Goal: Task Accomplishment & Management: Complete application form

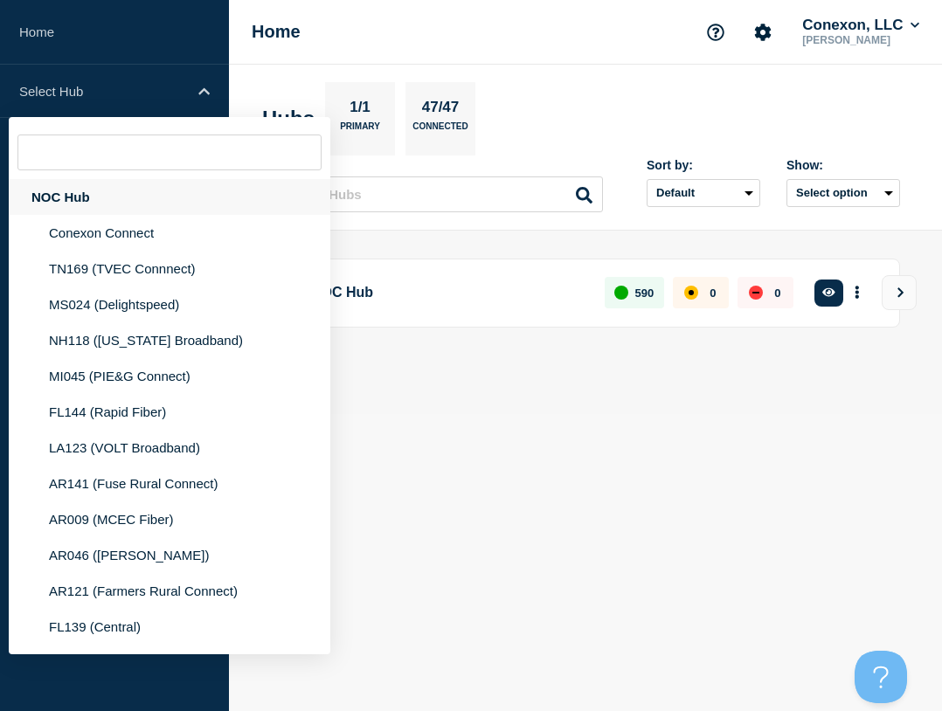
click at [98, 195] on div "NOC Hub" at bounding box center [169, 197] width 321 height 36
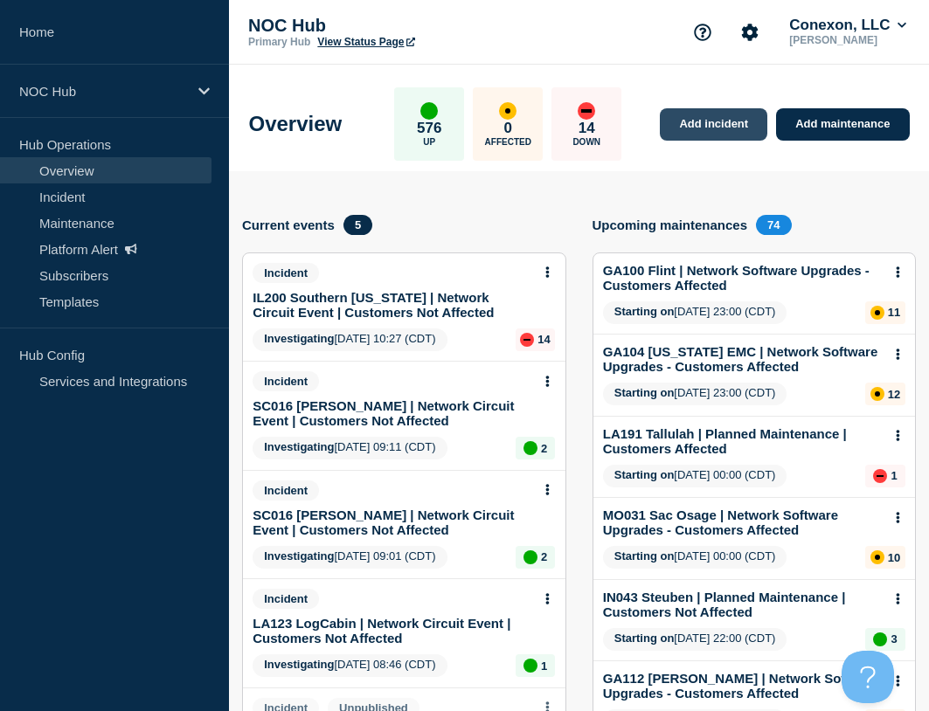
drag, startPoint x: 716, startPoint y: 125, endPoint x: 704, endPoint y: 122, distance: 12.5
click at [716, 125] on link "Add incident" at bounding box center [713, 124] width 107 height 32
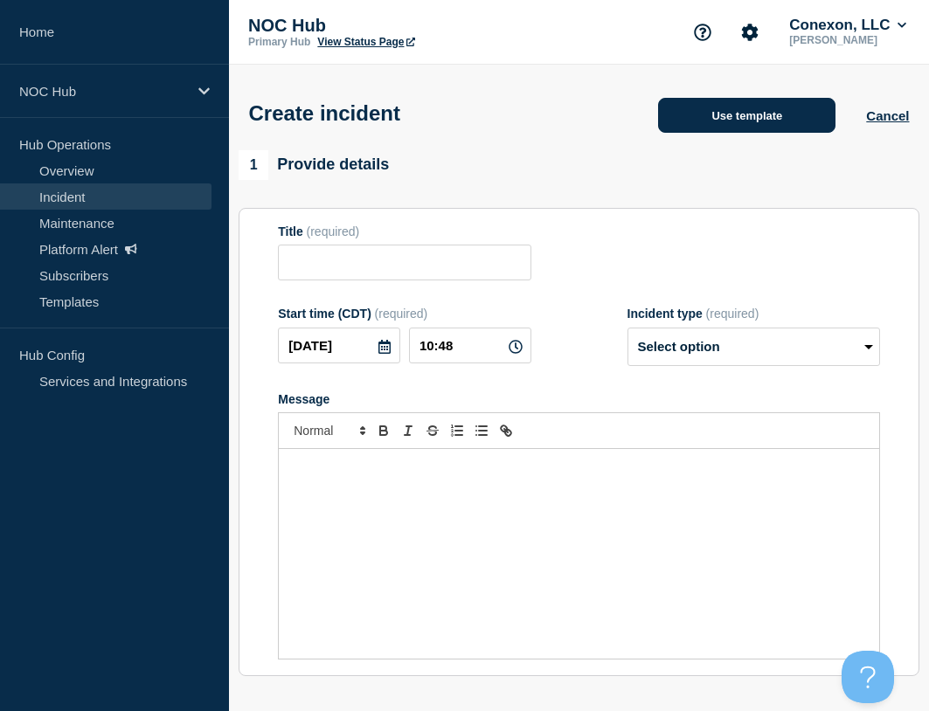
click at [726, 102] on button "Use template" at bounding box center [746, 115] width 177 height 35
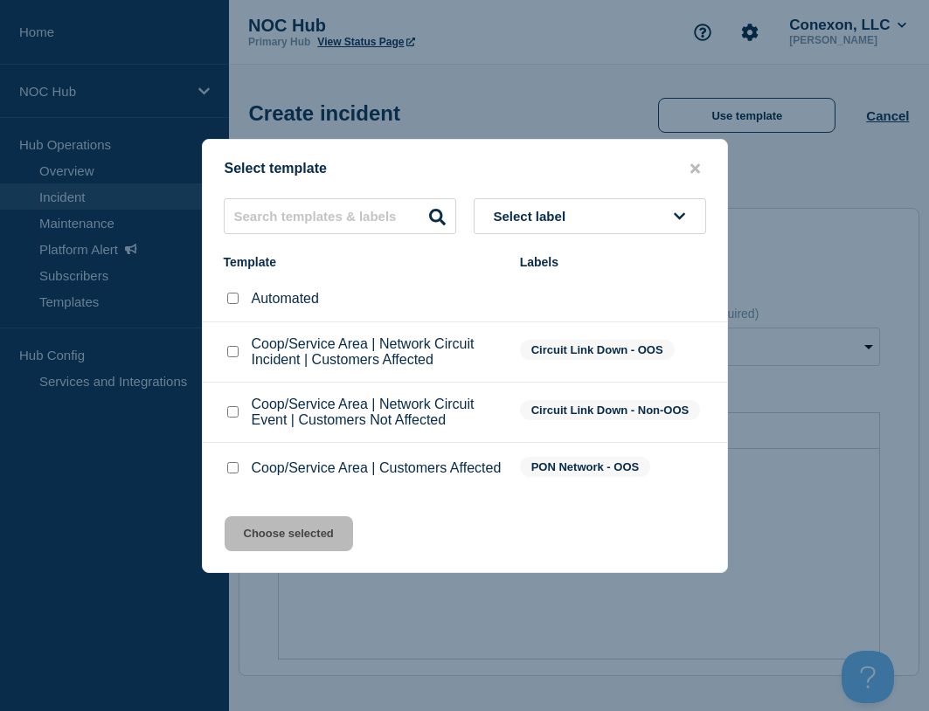
click at [237, 471] on input "Coop/Service Area | Customers Affected checkbox" at bounding box center [232, 467] width 11 height 11
checkbox input "true"
drag, startPoint x: 270, startPoint y: 535, endPoint x: 374, endPoint y: 360, distance: 204.0
click at [271, 535] on button "Choose selected" at bounding box center [289, 533] width 128 height 35
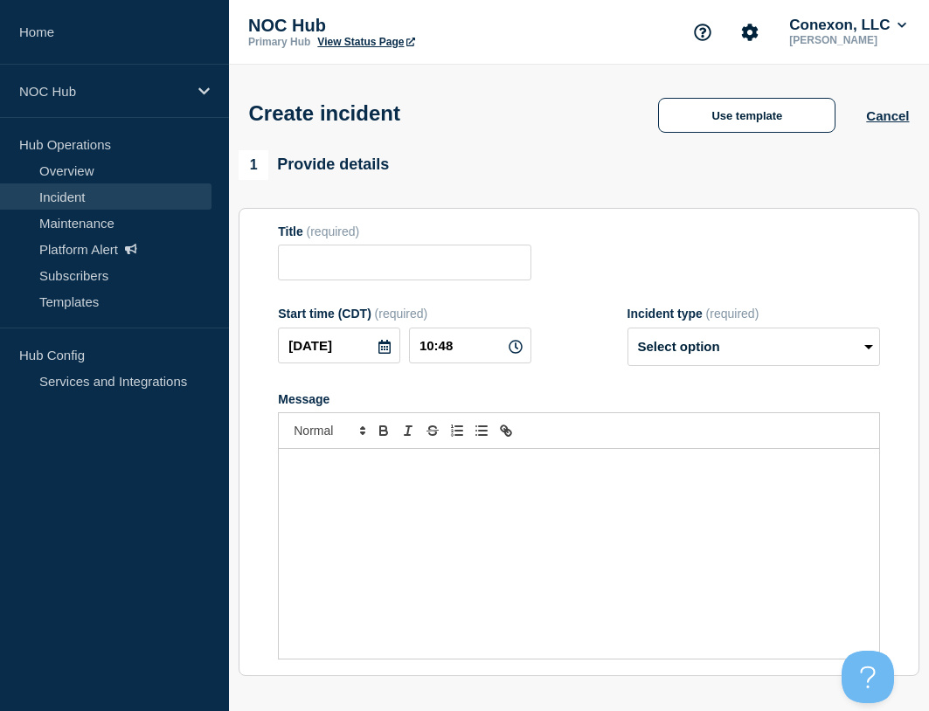
type input "Coop/Service Area | Customers Affected"
select select "investigating"
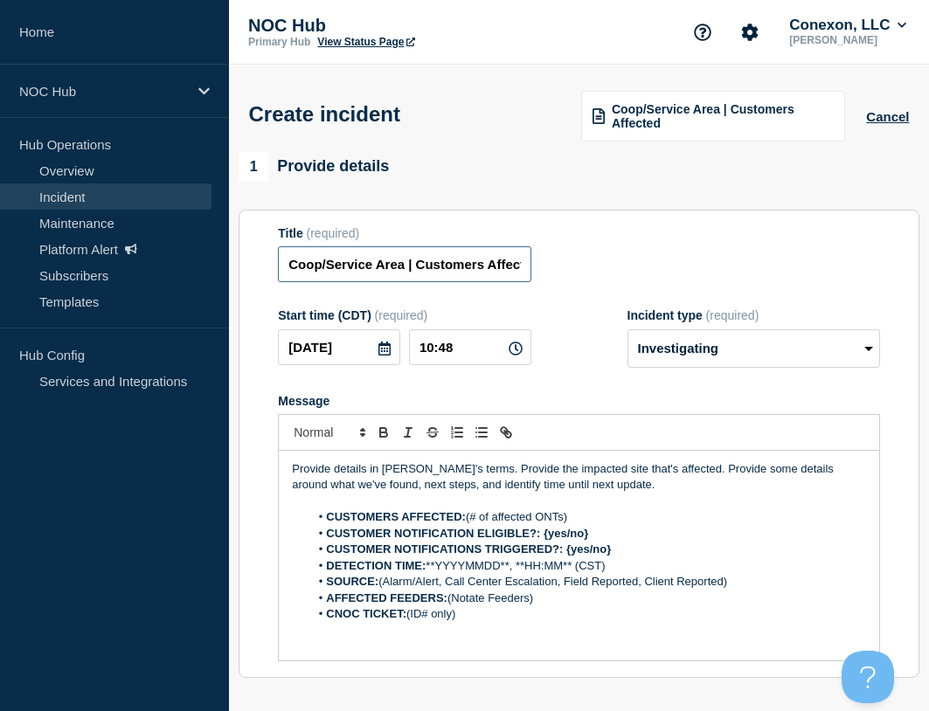
drag, startPoint x: 403, startPoint y: 267, endPoint x: 290, endPoint y: 268, distance: 112.7
click at [291, 268] on input "Coop/Service Area | Customers Affected" at bounding box center [404, 264] width 252 height 36
type input "GA109 Unadilla | Customers Affected"
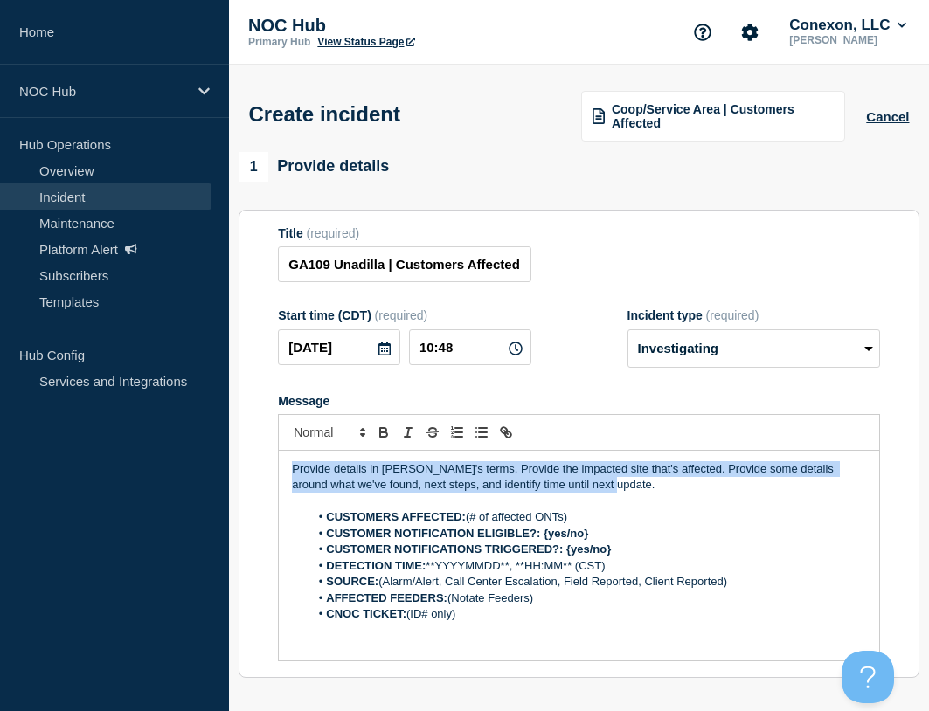
drag, startPoint x: 611, startPoint y: 486, endPoint x: 159, endPoint y: 397, distance: 460.3
click at [159, 397] on div "Home NOC Hub Hub Operations Overview Incident Maintenance Platform Alert Subscr…" at bounding box center [464, 610] width 929 height 1221
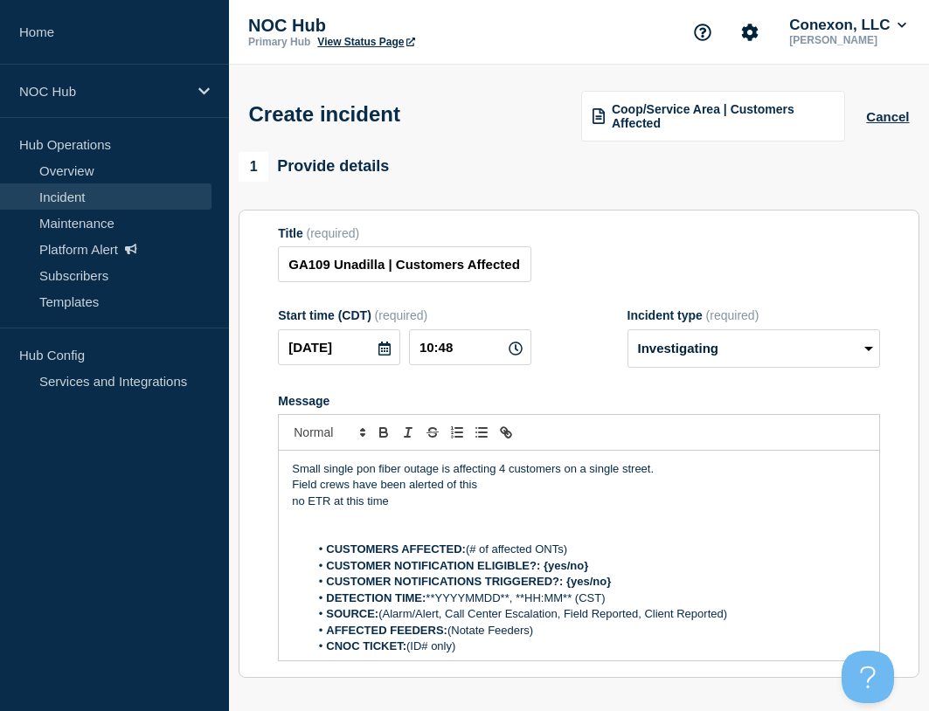
click at [454, 531] on p "Message" at bounding box center [579, 534] width 574 height 16
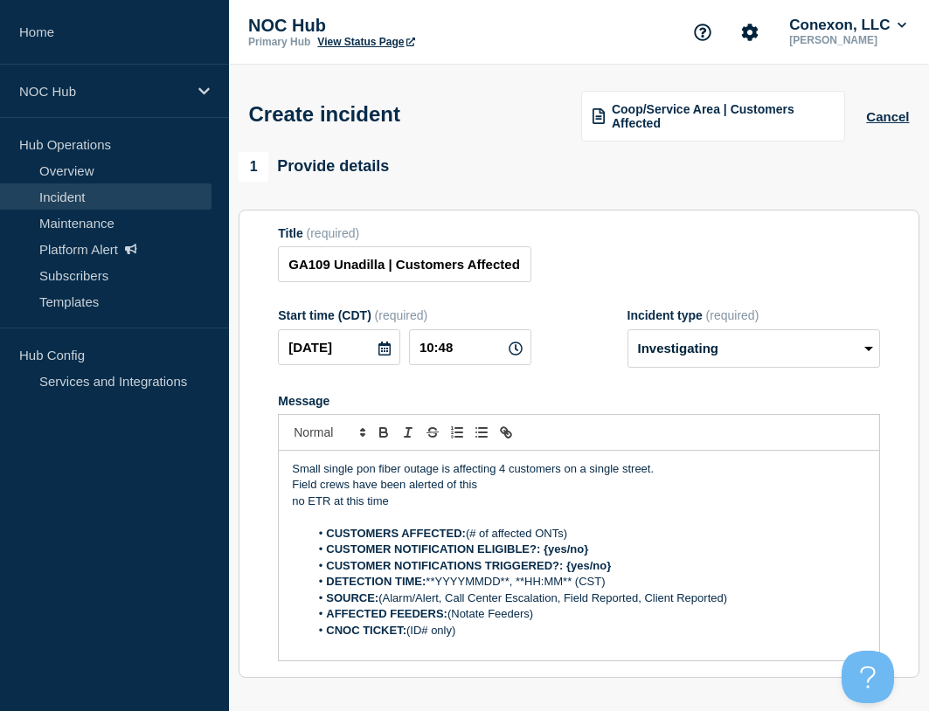
drag, startPoint x: 586, startPoint y: 535, endPoint x: 469, endPoint y: 529, distance: 117.2
click at [469, 529] on li "CUSTOMERS AFFECTED: (# of affected ONTs)" at bounding box center [587, 534] width 556 height 16
drag, startPoint x: 593, startPoint y: 549, endPoint x: 539, endPoint y: 551, distance: 54.2
click at [539, 551] on li "CUSTOMER NOTIFICATION ELIGIBLE?: {yes/no}" at bounding box center [587, 550] width 556 height 16
drag, startPoint x: 630, startPoint y: 573, endPoint x: 566, endPoint y: 573, distance: 63.8
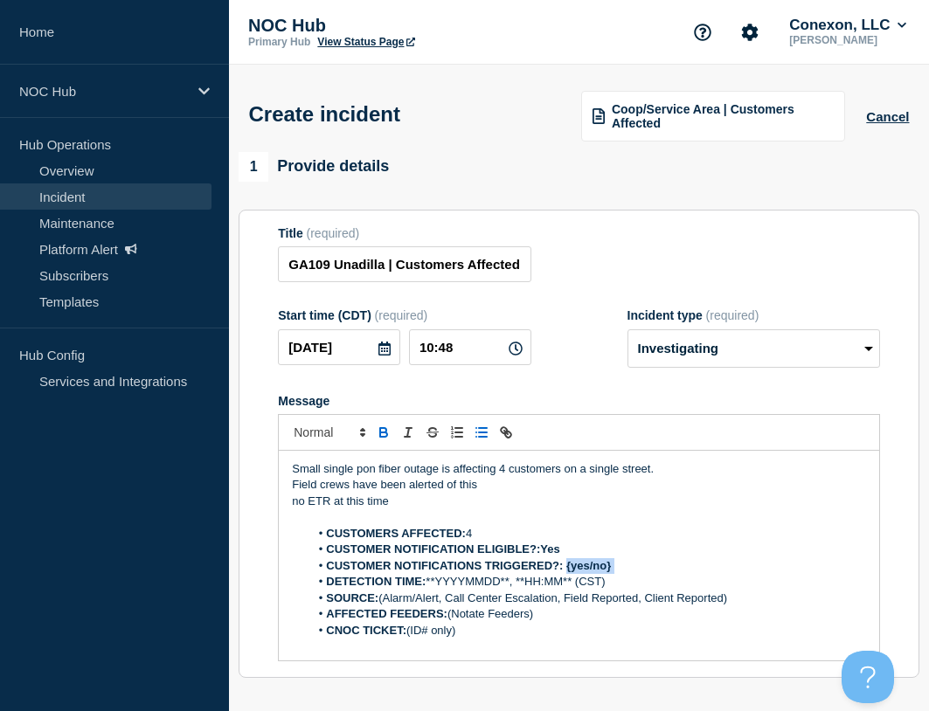
click at [566, 573] on li "CUSTOMER NOTIFICATIONS TRIGGERED?: {yes/no}" at bounding box center [587, 566] width 556 height 16
click at [539, 552] on strong "CUSTOMER NOTIFICATION ELIGIBLE?:Yes" at bounding box center [442, 548] width 233 height 13
drag, startPoint x: 431, startPoint y: 583, endPoint x: 635, endPoint y: 587, distance: 204.5
click at [635, 587] on li "DETECTION TIME: **YYYYMMDD**, **HH:MM** (CST)" at bounding box center [587, 582] width 556 height 16
drag, startPoint x: 729, startPoint y: 598, endPoint x: 383, endPoint y: 598, distance: 346.8
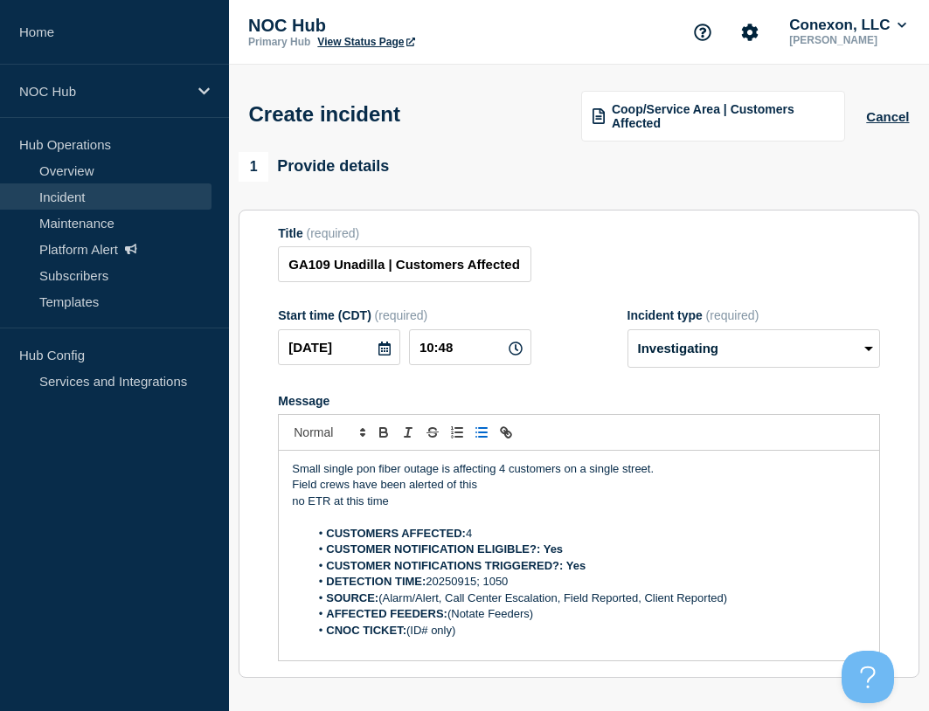
click at [383, 598] on li "SOURCE: (Alarm/Alert, Call Center Escalation, Field Reported, Client Reported)" at bounding box center [587, 599] width 556 height 16
drag, startPoint x: 554, startPoint y: 611, endPoint x: 452, endPoint y: 613, distance: 102.2
click at [452, 613] on li "AFFECTED FEEDERS: (Notate Feeders)" at bounding box center [587, 614] width 556 height 16
drag, startPoint x: 461, startPoint y: 634, endPoint x: 409, endPoint y: 639, distance: 52.6
click at [409, 639] on li "CNOC TICKET: (ID# only)" at bounding box center [587, 631] width 556 height 16
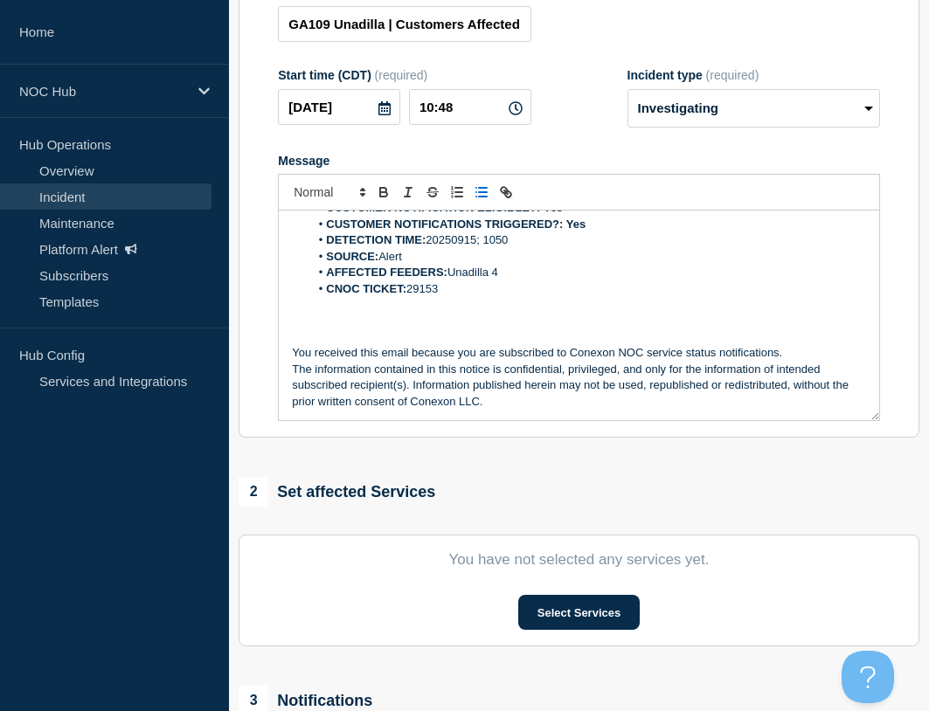
scroll to position [262, 0]
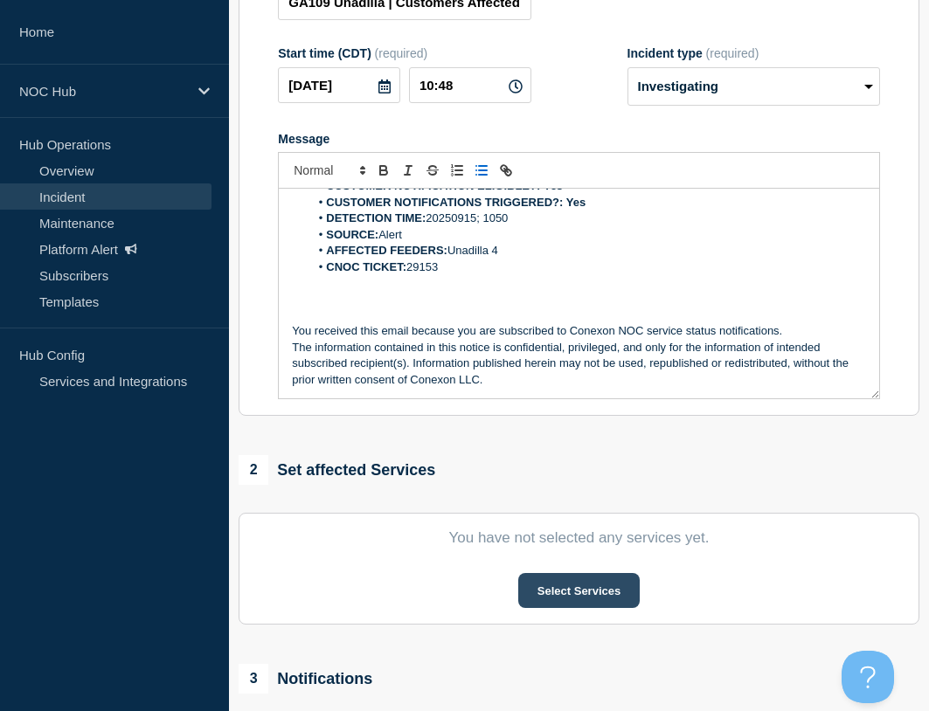
click at [546, 586] on button "Select Services" at bounding box center [578, 590] width 121 height 35
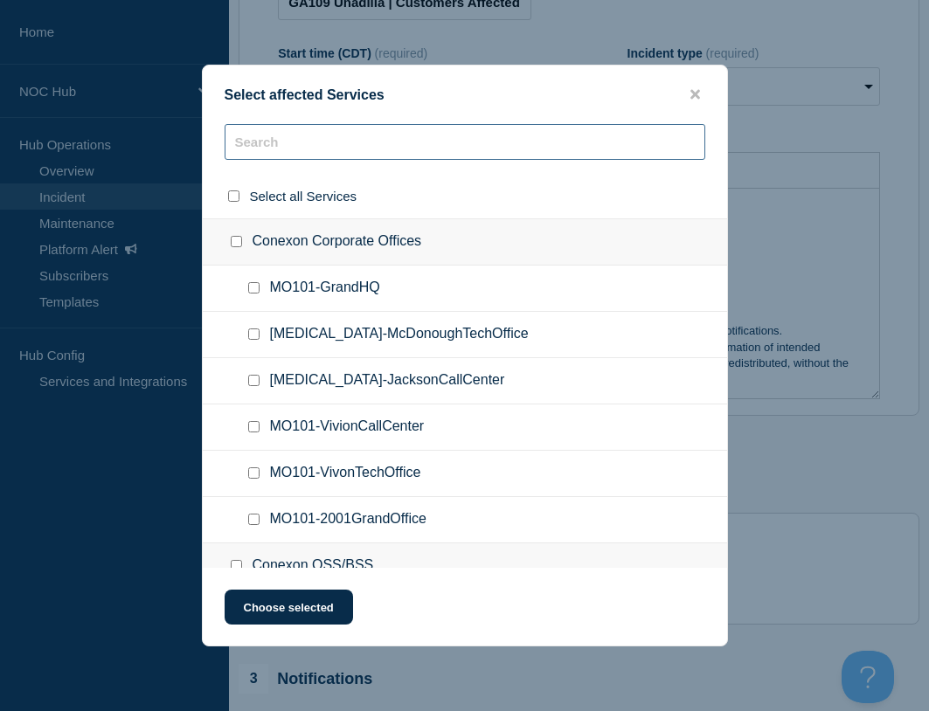
click at [268, 155] on input "text" at bounding box center [465, 142] width 480 height 36
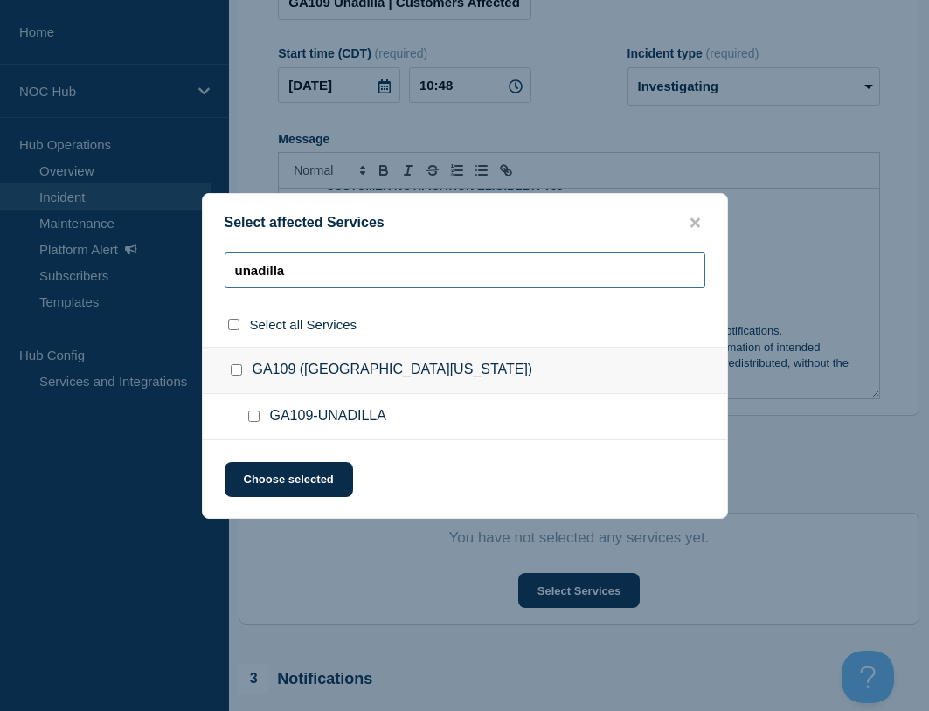
type input "unadilla"
click at [258, 415] on input "GA109-UNADILLA checkbox" at bounding box center [253, 416] width 11 height 11
checkbox input "true"
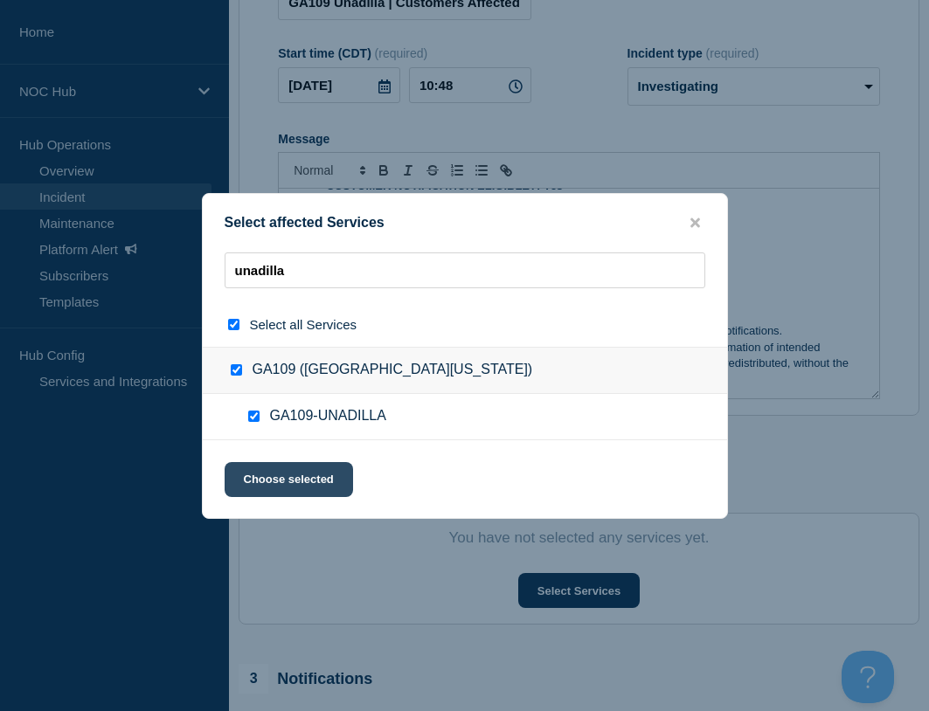
checkbox input "true"
drag, startPoint x: 277, startPoint y: 472, endPoint x: 359, endPoint y: 549, distance: 112.5
click at [279, 474] on button "Choose selected" at bounding box center [289, 479] width 128 height 35
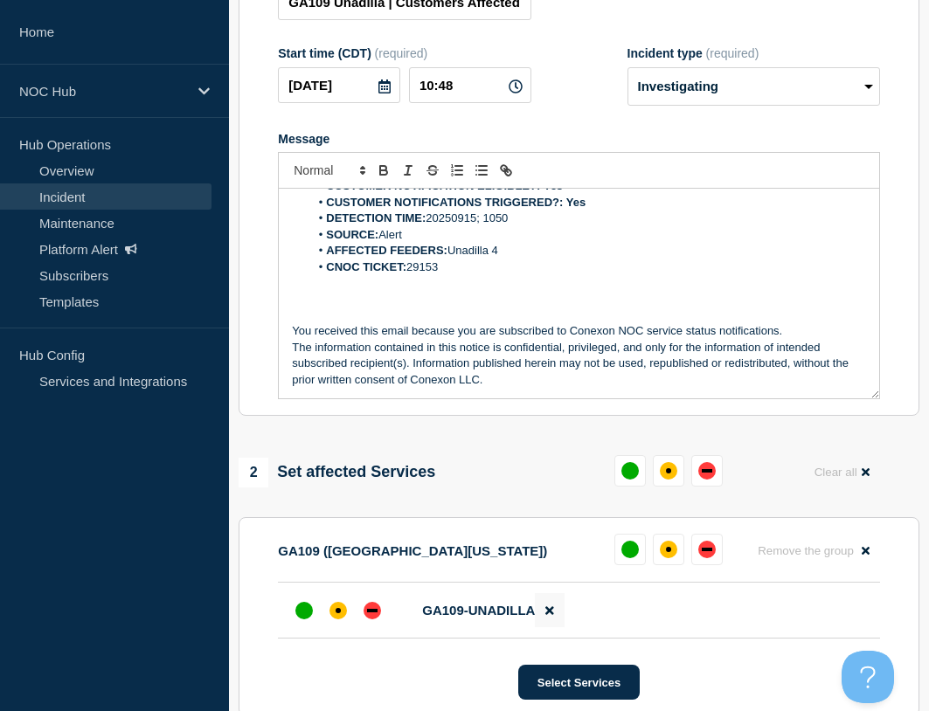
drag, startPoint x: 376, startPoint y: 608, endPoint x: 538, endPoint y: 617, distance: 162.7
click at [377, 608] on div "down" at bounding box center [371, 610] width 17 height 17
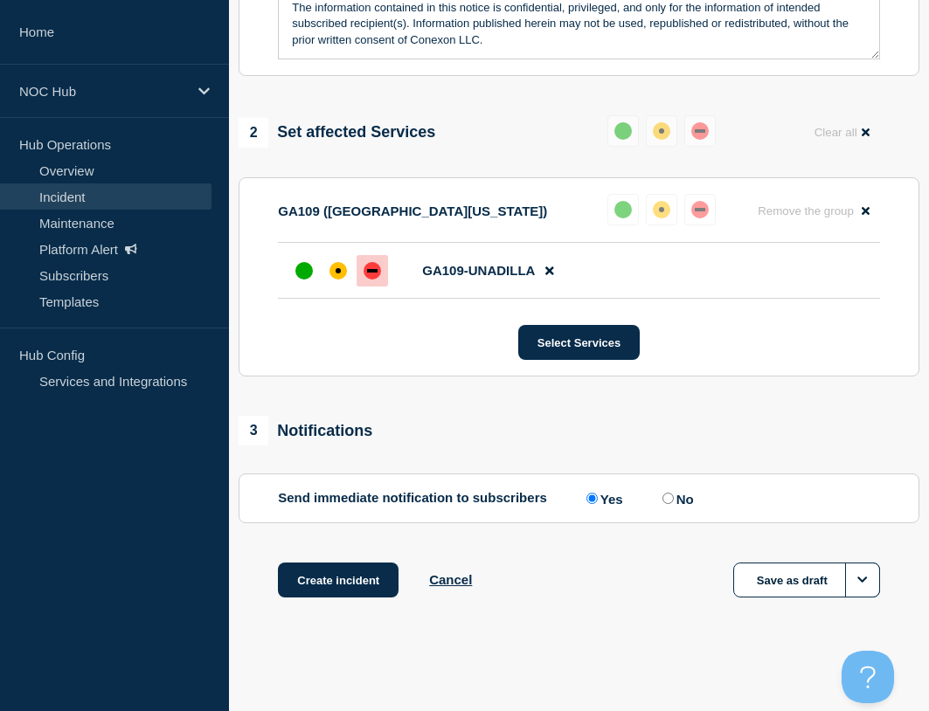
scroll to position [605, 0]
click at [326, 578] on button "Create incident" at bounding box center [338, 580] width 121 height 35
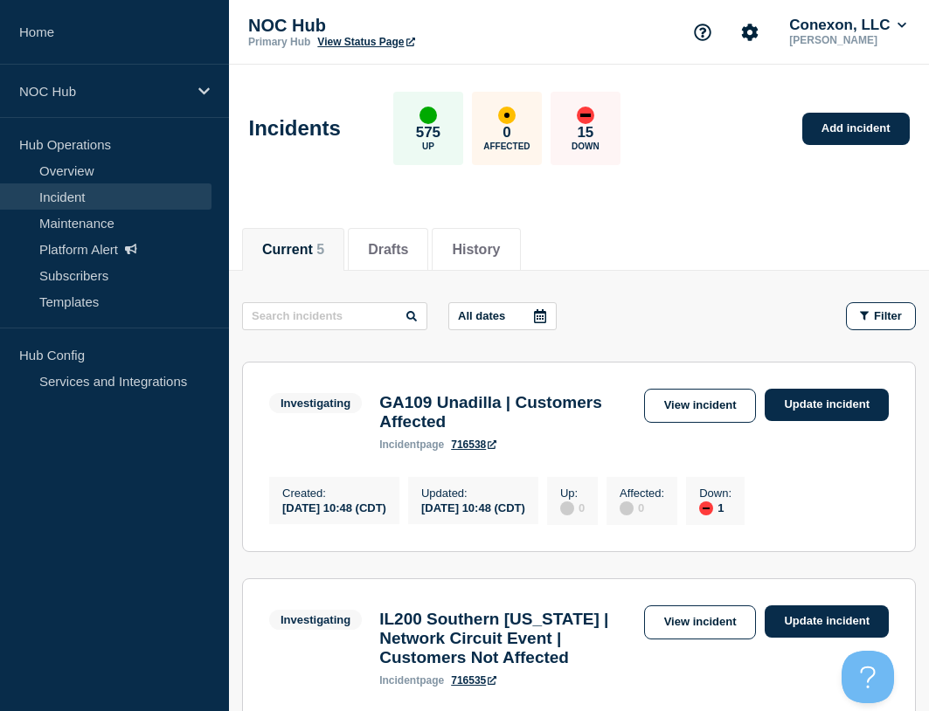
drag, startPoint x: 704, startPoint y: 408, endPoint x: 915, endPoint y: 411, distance: 210.5
click at [706, 411] on link "View incident" at bounding box center [700, 406] width 113 height 34
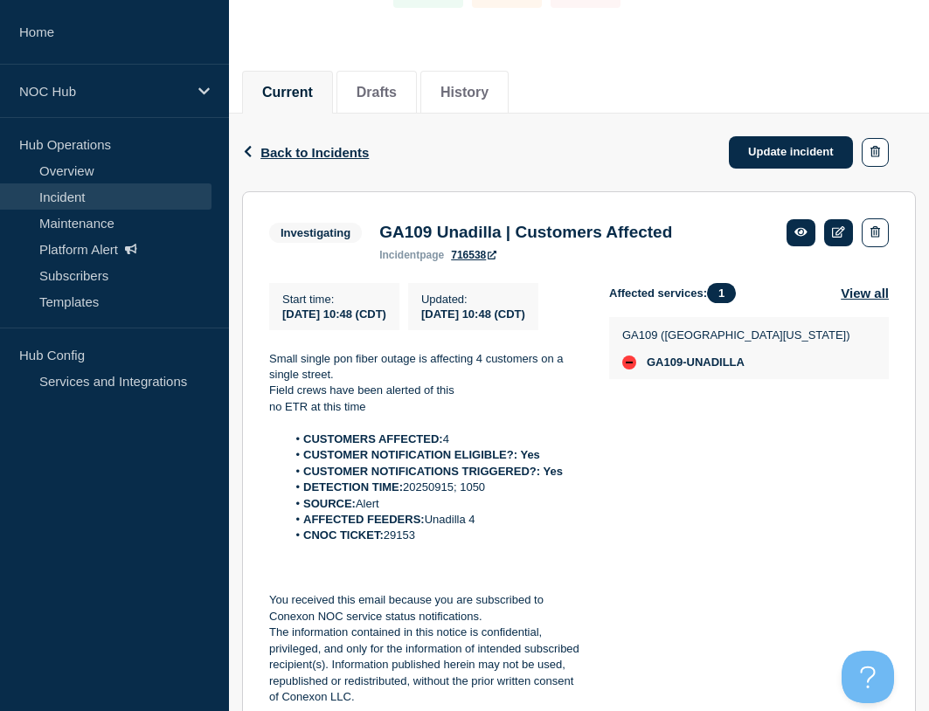
scroll to position [175, 0]
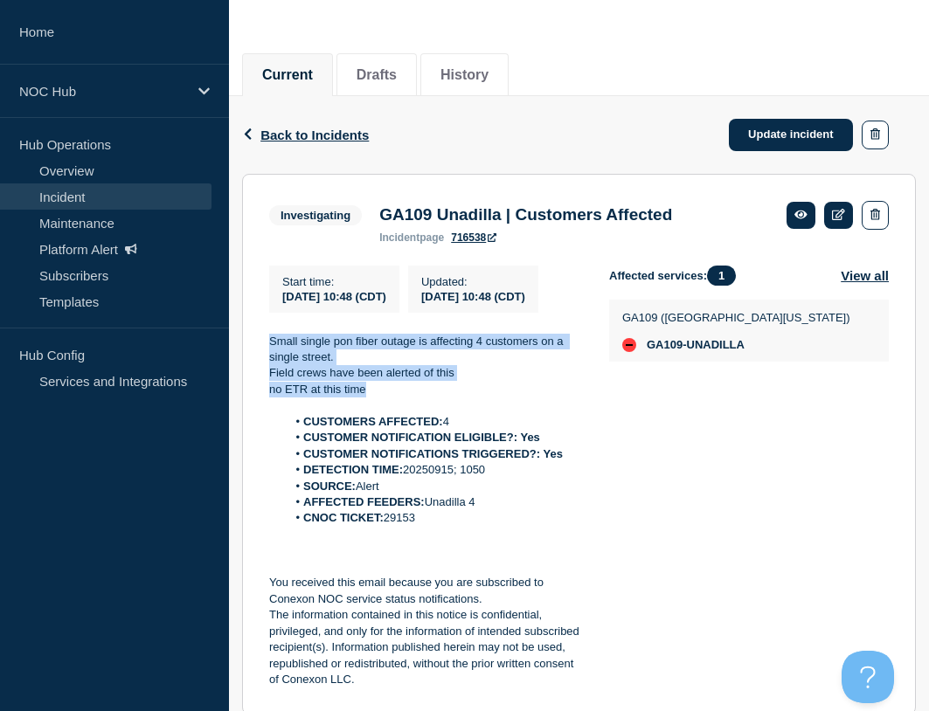
drag, startPoint x: 383, startPoint y: 414, endPoint x: 270, endPoint y: 369, distance: 122.3
click at [261, 366] on section "Investigating GA109 Unadilla | Customers Affected incident page 716538 Start ti…" at bounding box center [579, 445] width 674 height 542
copy div "Small single pon fiber outage is affecting 4 customers on a single street. Fiel…"
click at [75, 189] on link "Incident" at bounding box center [105, 196] width 211 height 26
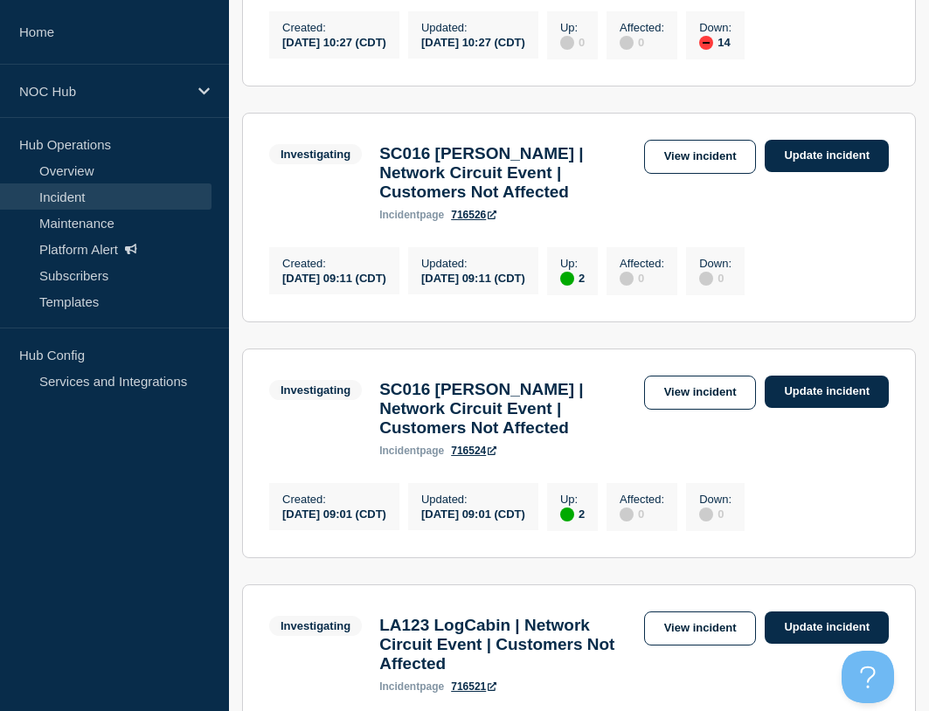
scroll to position [1136, 0]
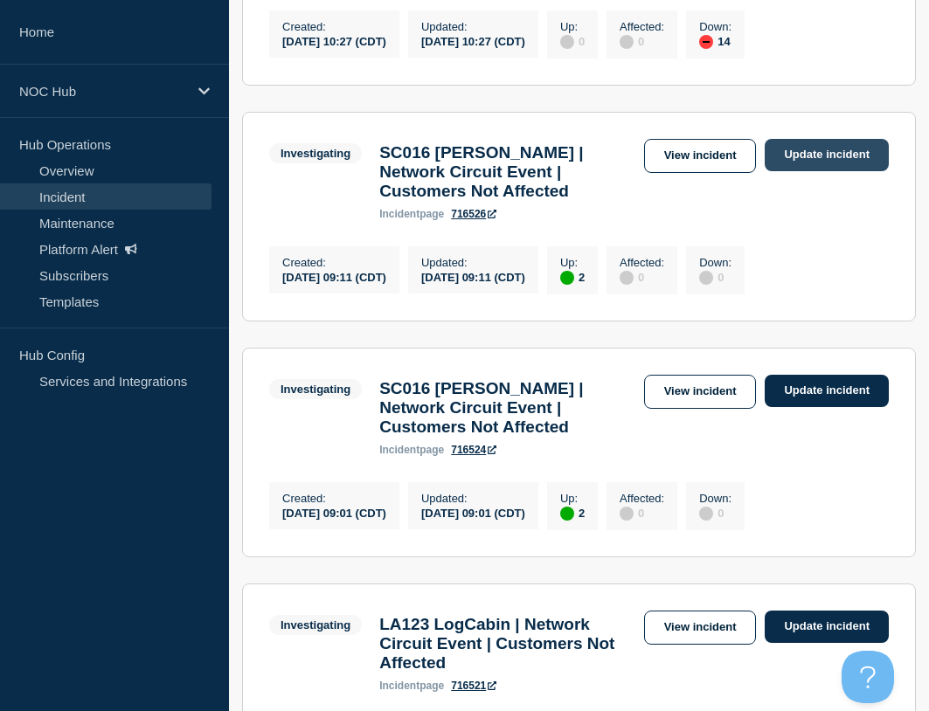
click at [846, 171] on link "Update incident" at bounding box center [826, 155] width 124 height 32
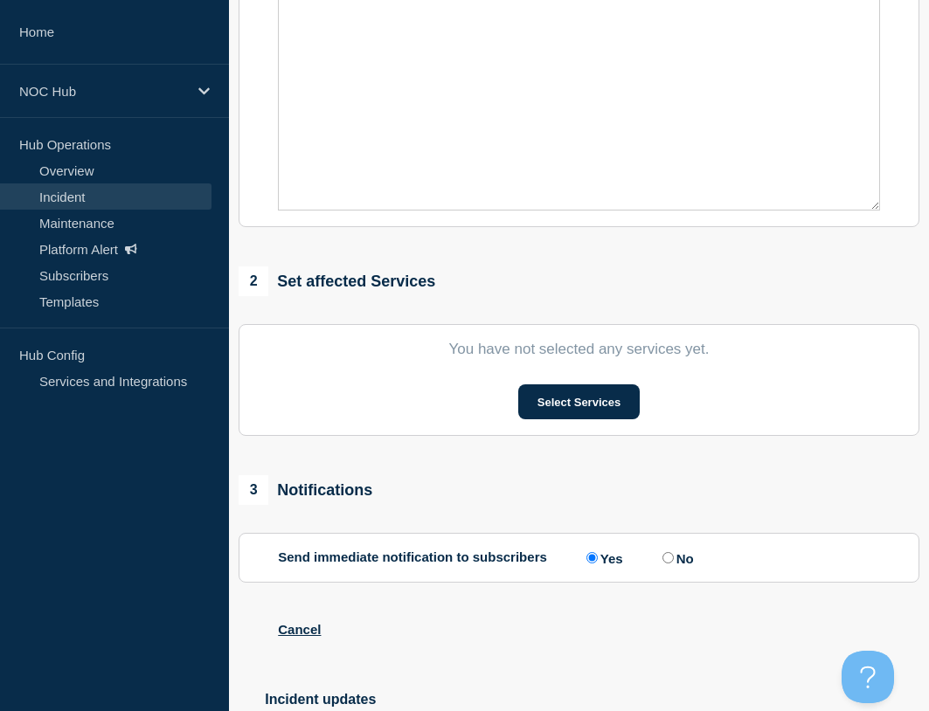
type input "SC016 [PERSON_NAME] | Network Circuit Event | Customers Not Affected"
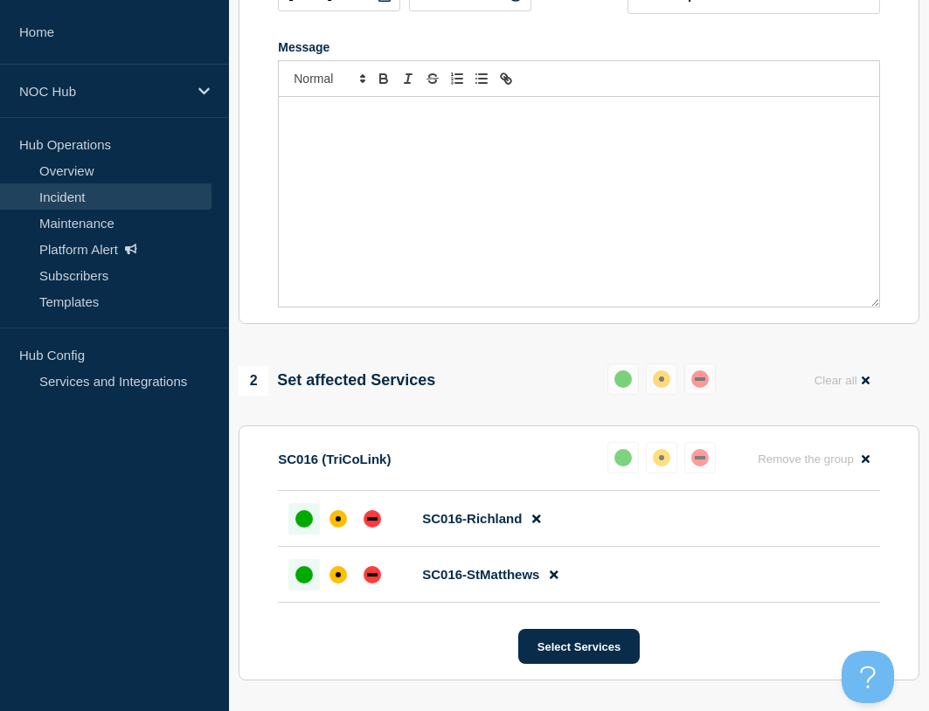
scroll to position [122, 0]
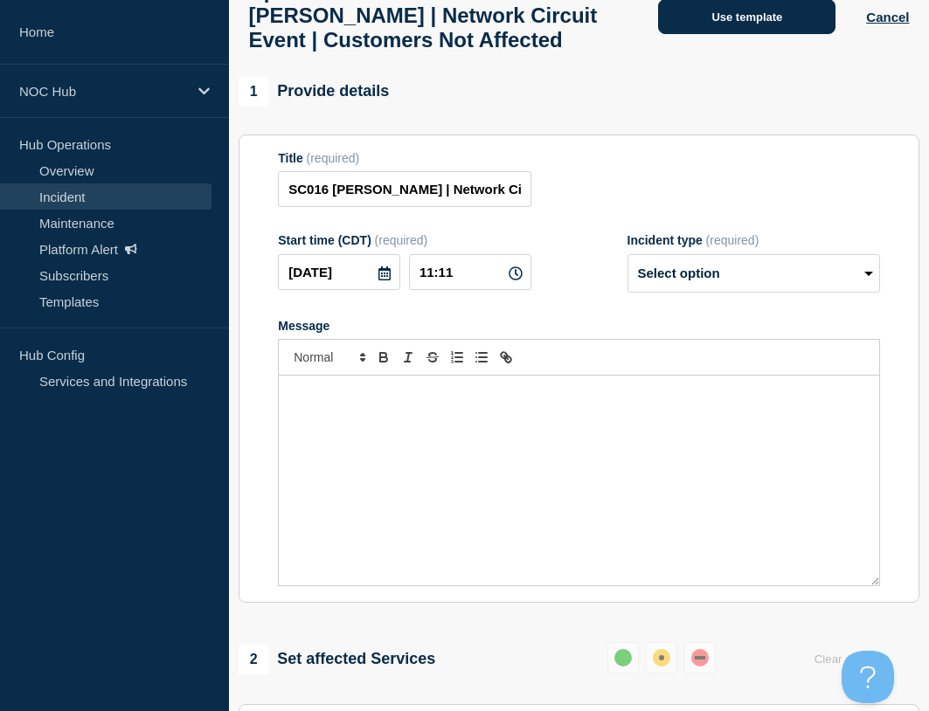
click at [721, 29] on button "Use template" at bounding box center [746, 16] width 177 height 35
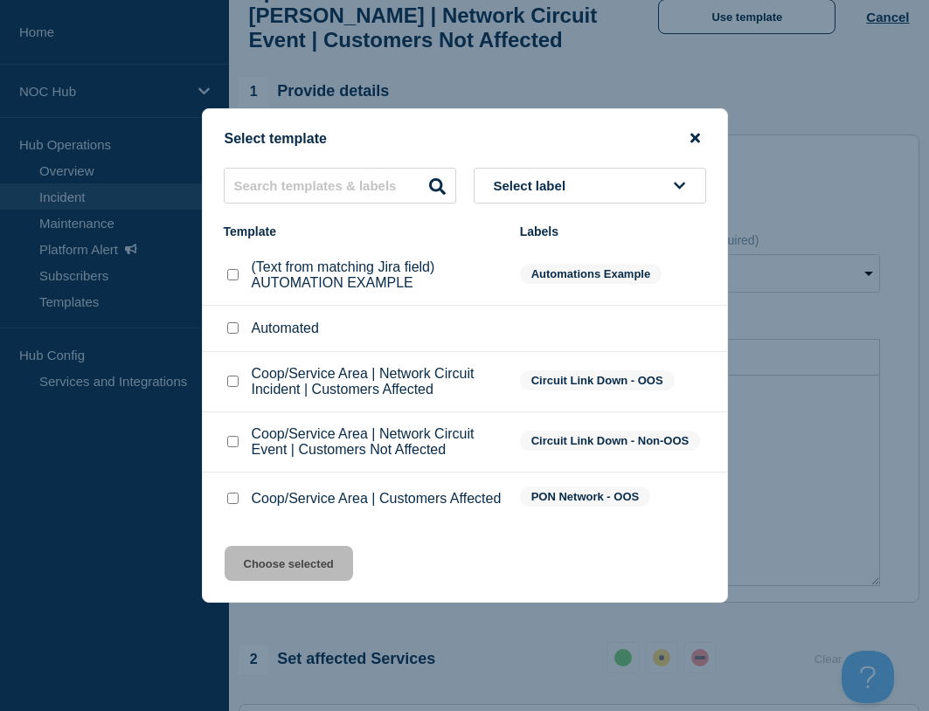
click at [690, 137] on icon "close button" at bounding box center [695, 138] width 10 height 14
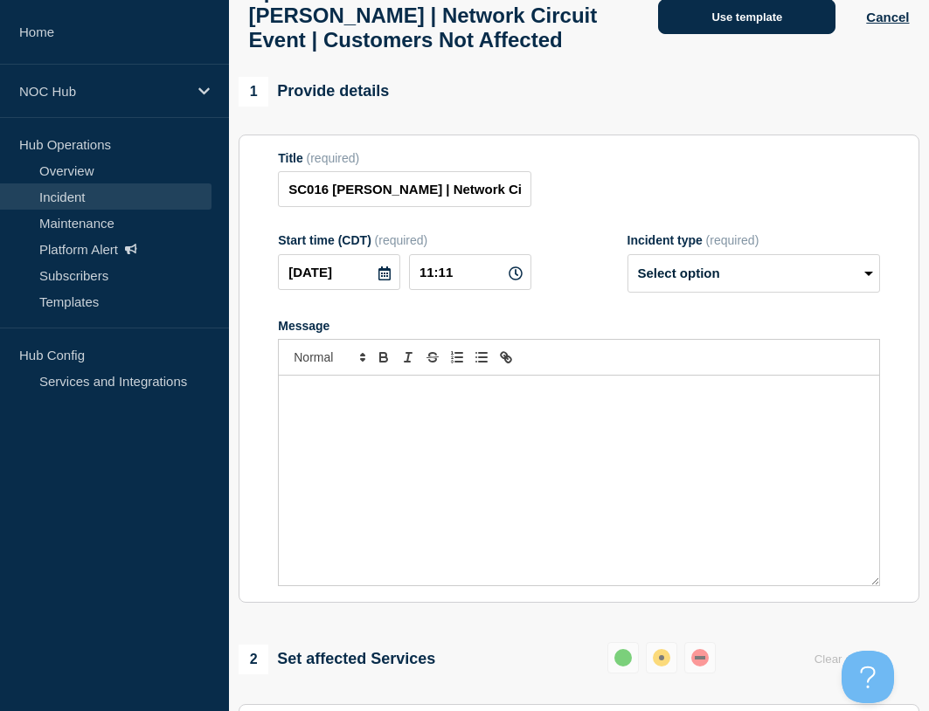
click at [730, 31] on button "Use template" at bounding box center [746, 16] width 177 height 35
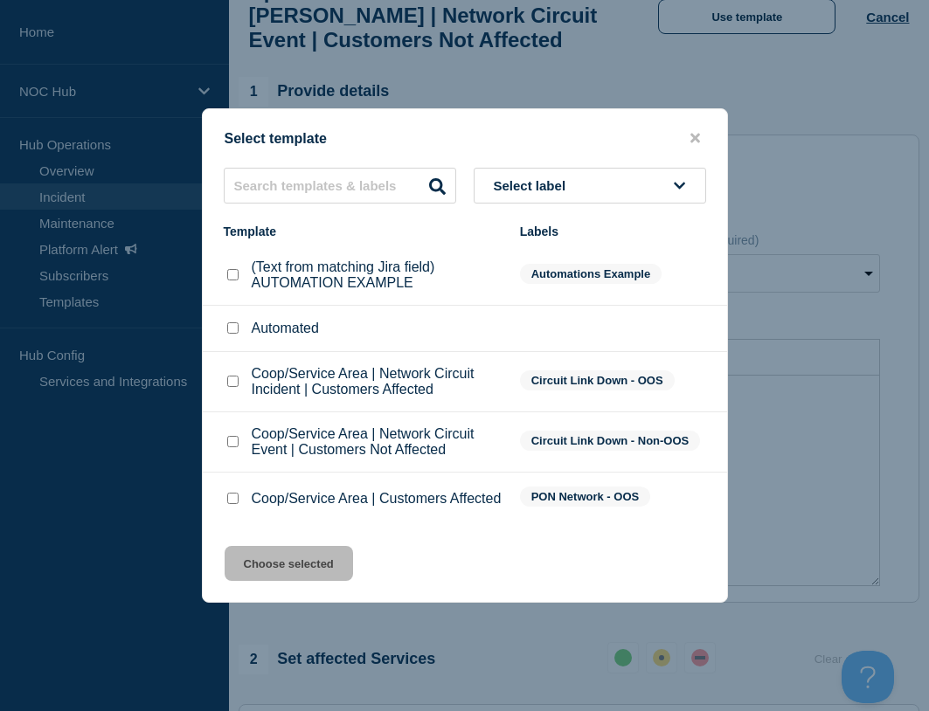
click at [231, 439] on input "Coop/Service Area | Network Circuit Event | Customers Not Affected checkbox" at bounding box center [232, 441] width 11 height 11
checkbox input "true"
click at [285, 573] on button "Choose selected" at bounding box center [289, 563] width 128 height 35
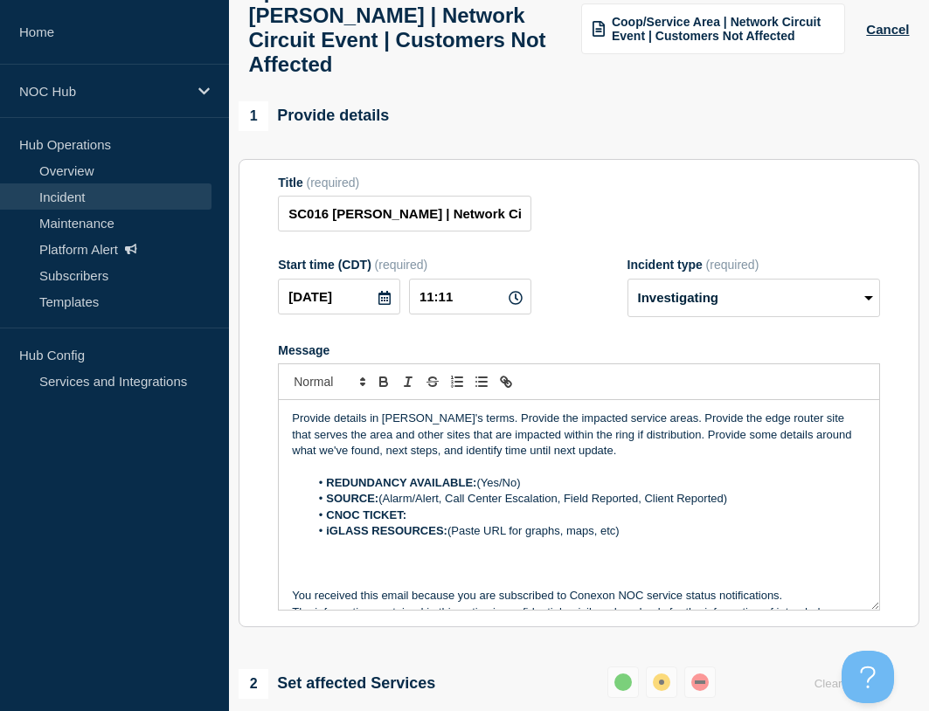
scroll to position [151, 0]
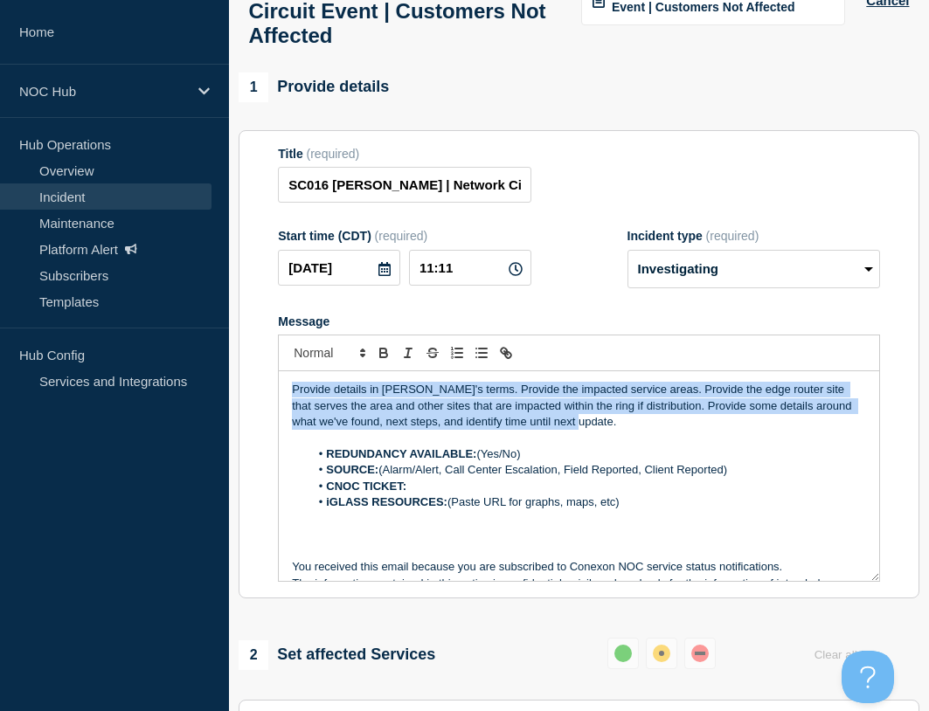
drag, startPoint x: 401, startPoint y: 413, endPoint x: 243, endPoint y: 377, distance: 162.3
click at [246, 379] on section "Title (required) SC016 Matthews | Network Circuit Event | Customers Not Affecte…" at bounding box center [578, 364] width 681 height 469
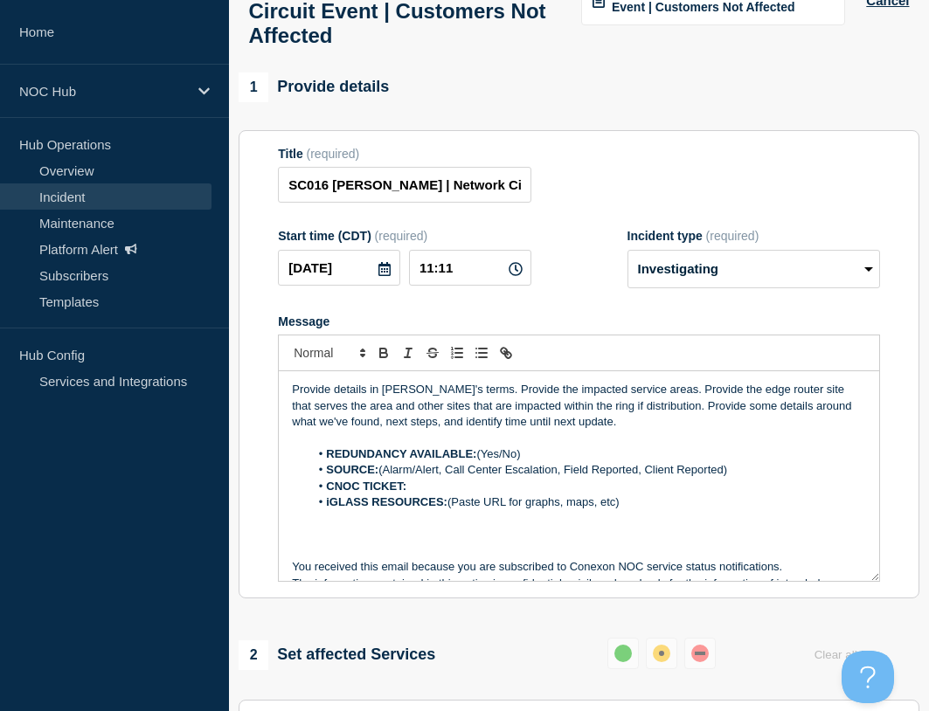
click at [732, 307] on form "Title (required) SC016 Matthews | Network Circuit Event | Customers Not Affecte…" at bounding box center [579, 365] width 602 height 436
click at [732, 288] on select "Select option Investigating Identified Monitoring Resolved" at bounding box center [753, 269] width 252 height 38
select select "resolved"
click at [627, 266] on select "Select option Investigating Identified Monitoring Resolved" at bounding box center [753, 269] width 252 height 38
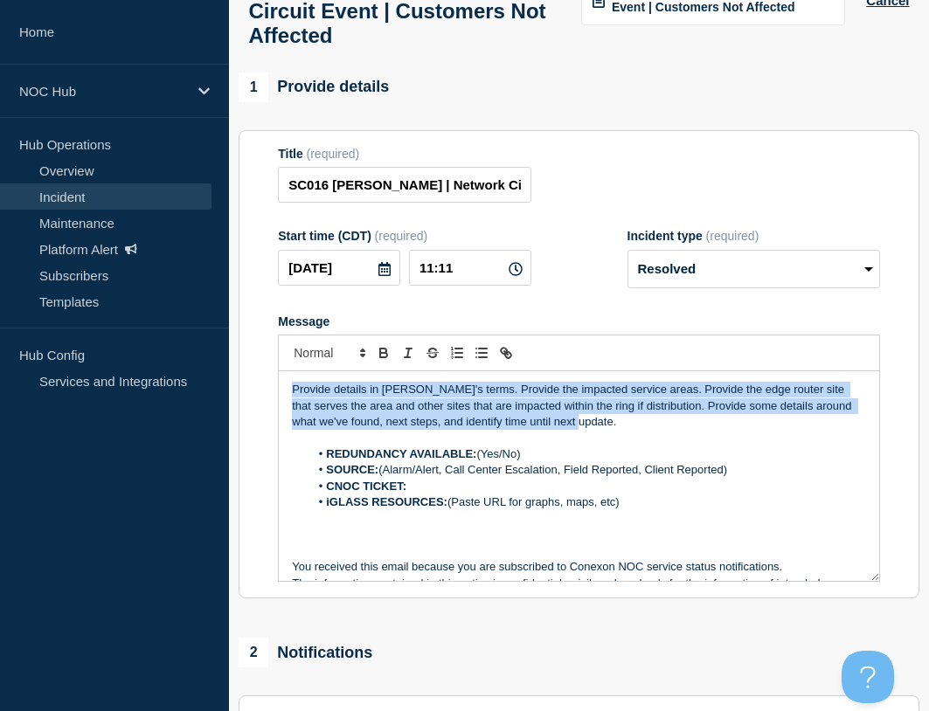
drag, startPoint x: 594, startPoint y: 442, endPoint x: 280, endPoint y: 378, distance: 320.0
click at [280, 379] on div "Provide details in laymen's terms. Provide the impacted service areas. Provide …" at bounding box center [579, 458] width 602 height 247
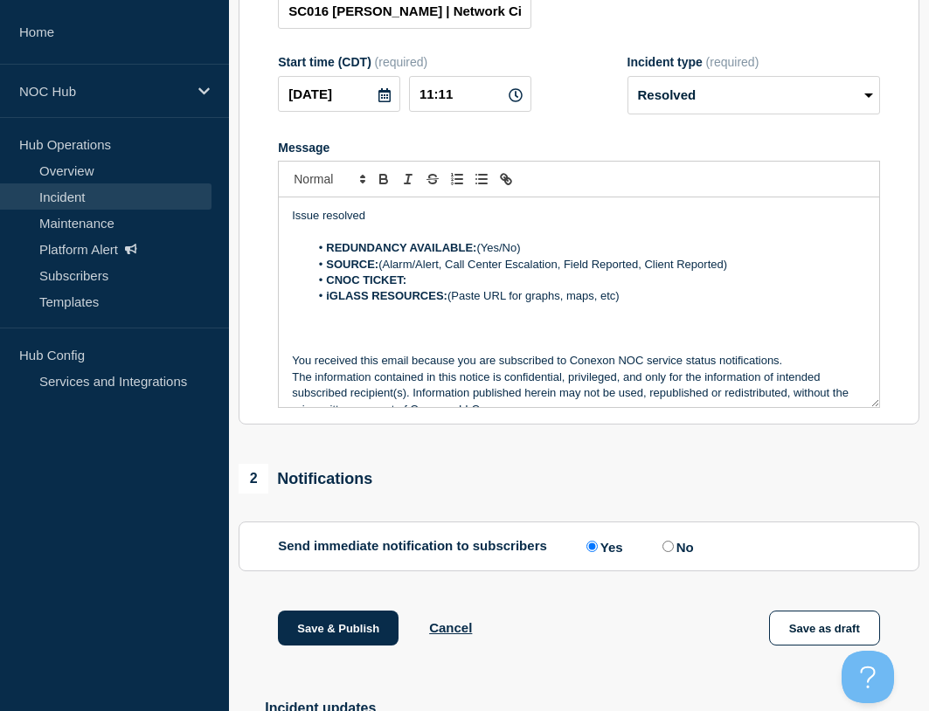
scroll to position [494, 0]
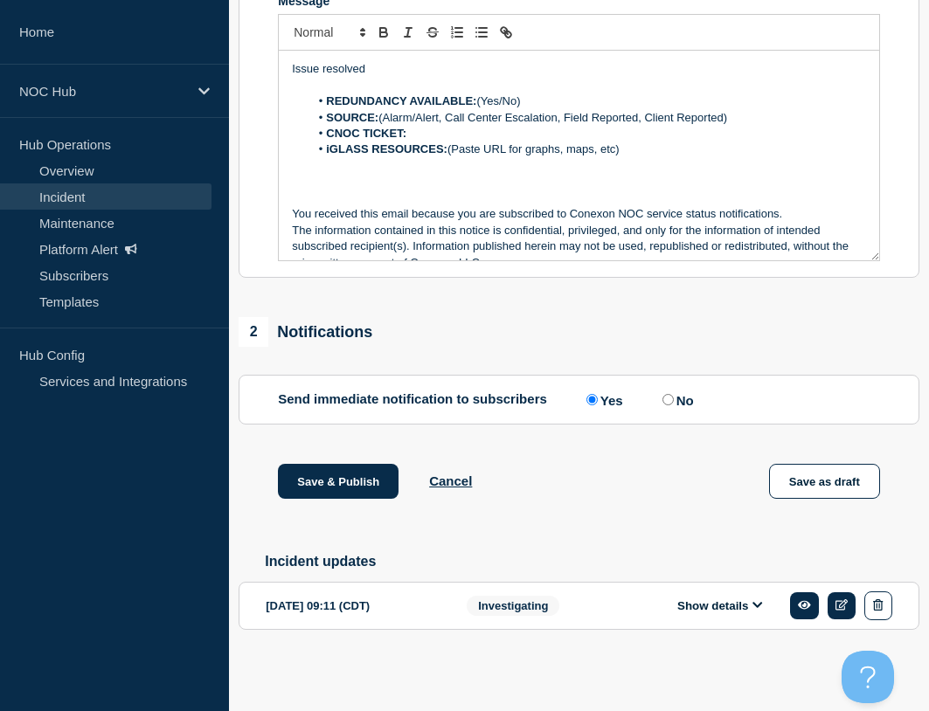
drag, startPoint x: 366, startPoint y: 605, endPoint x: 556, endPoint y: 602, distance: 189.6
click at [366, 605] on div "[DATE] 09:11 (CDT)" at bounding box center [353, 605] width 175 height 29
click at [729, 594] on div "Show details" at bounding box center [772, 605] width 239 height 29
click at [728, 605] on button "Show details" at bounding box center [720, 605] width 96 height 15
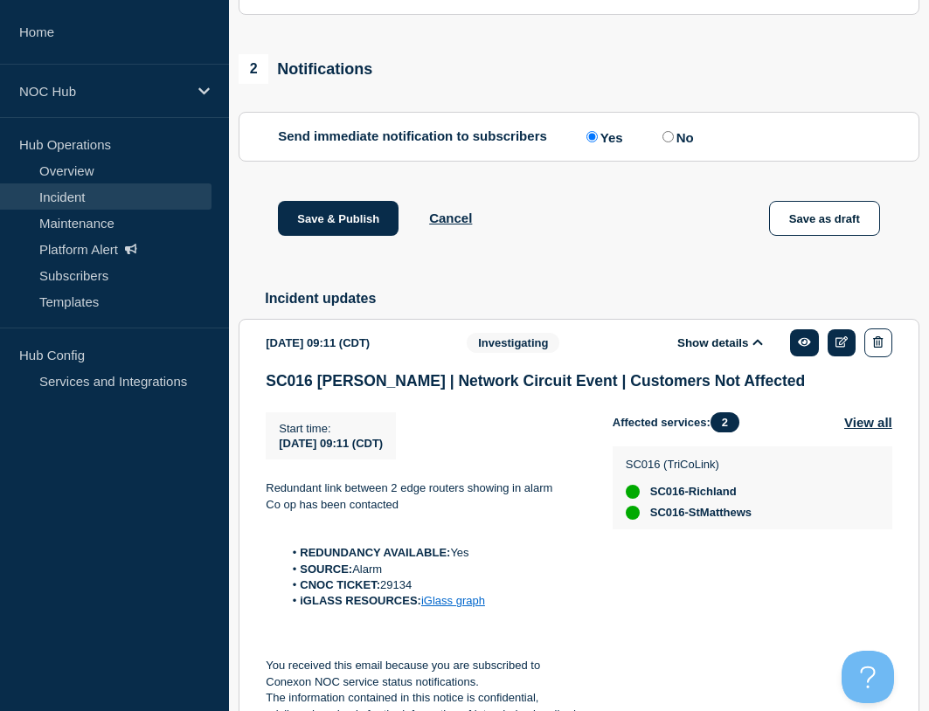
scroll to position [756, 0]
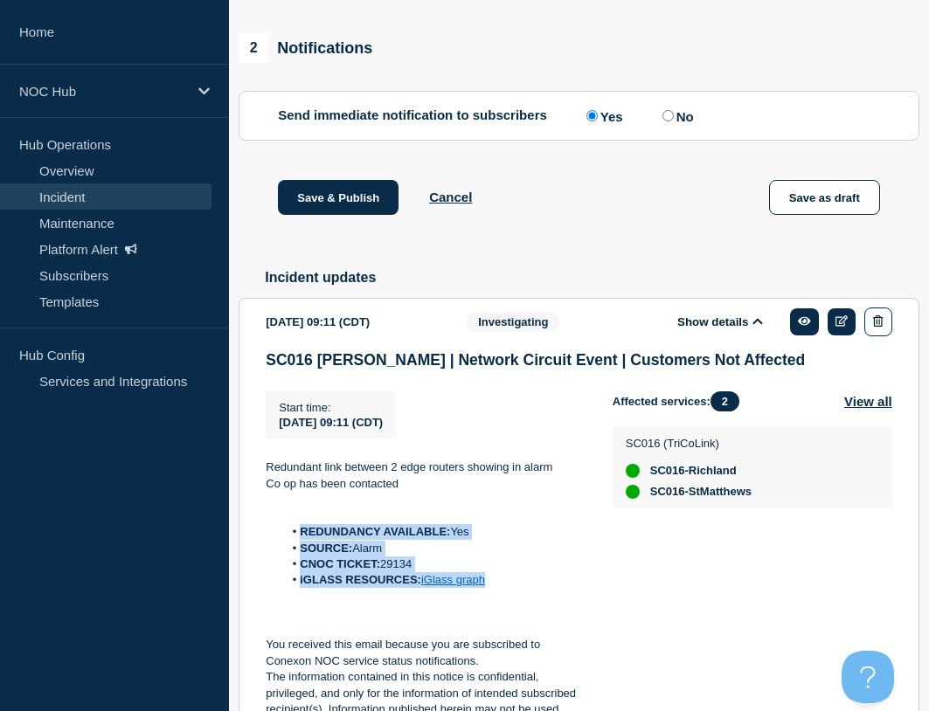
drag, startPoint x: 502, startPoint y: 610, endPoint x: 279, endPoint y: 549, distance: 231.6
click at [279, 549] on ol "REDUNDANCY AVAILABLE: Yes SOURCE: Alarm CNOC TICKET: 29134 iGLASS RESOURCES: iG…" at bounding box center [425, 556] width 319 height 65
copy ol "REDUNDANCY AVAILABLE: Yes SOURCE: Alarm CNOC TICKET: 29134 iGLASS RESOURCES: iG…"
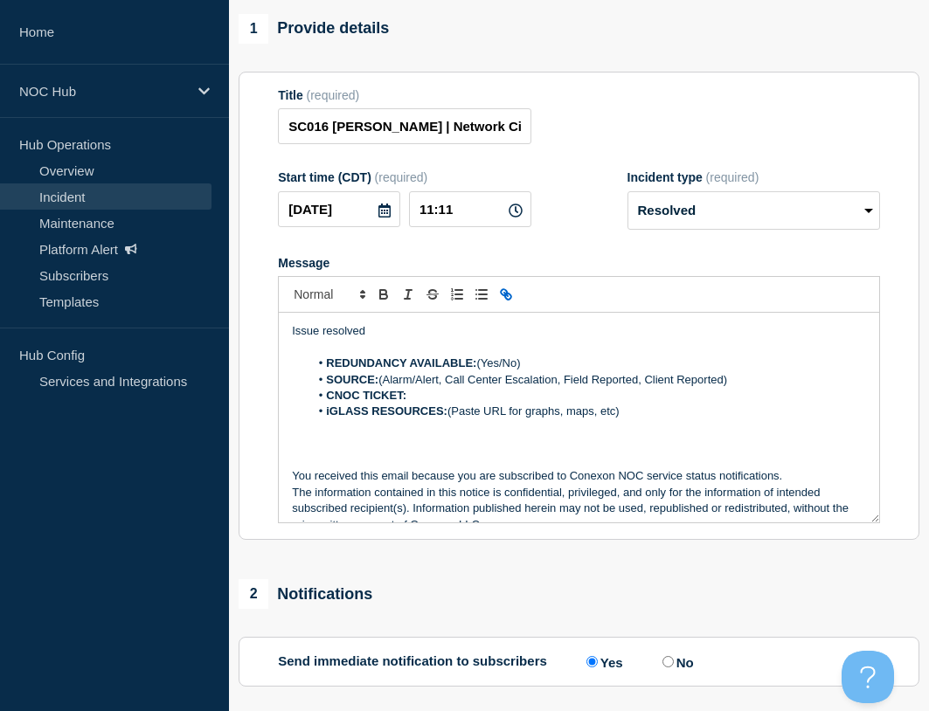
scroll to position [144, 0]
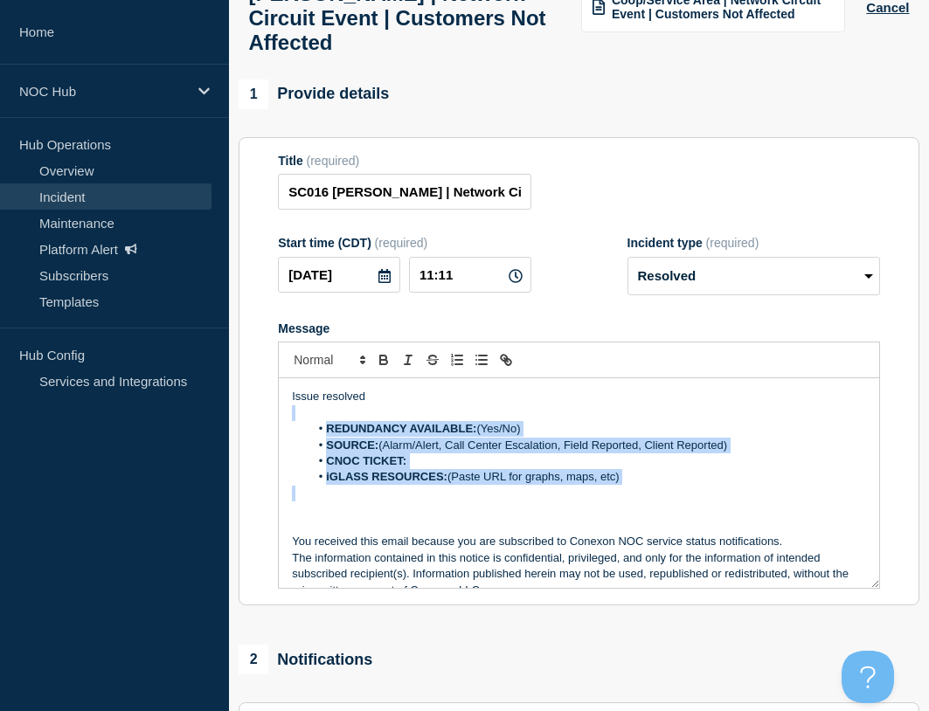
drag, startPoint x: 637, startPoint y: 501, endPoint x: 330, endPoint y: 438, distance: 313.2
click at [330, 438] on div "Issue resolved REDUNDANCY AVAILABLE: (Yes/No) SOURCE: (Alarm/Alert, Call Center…" at bounding box center [579, 483] width 600 height 210
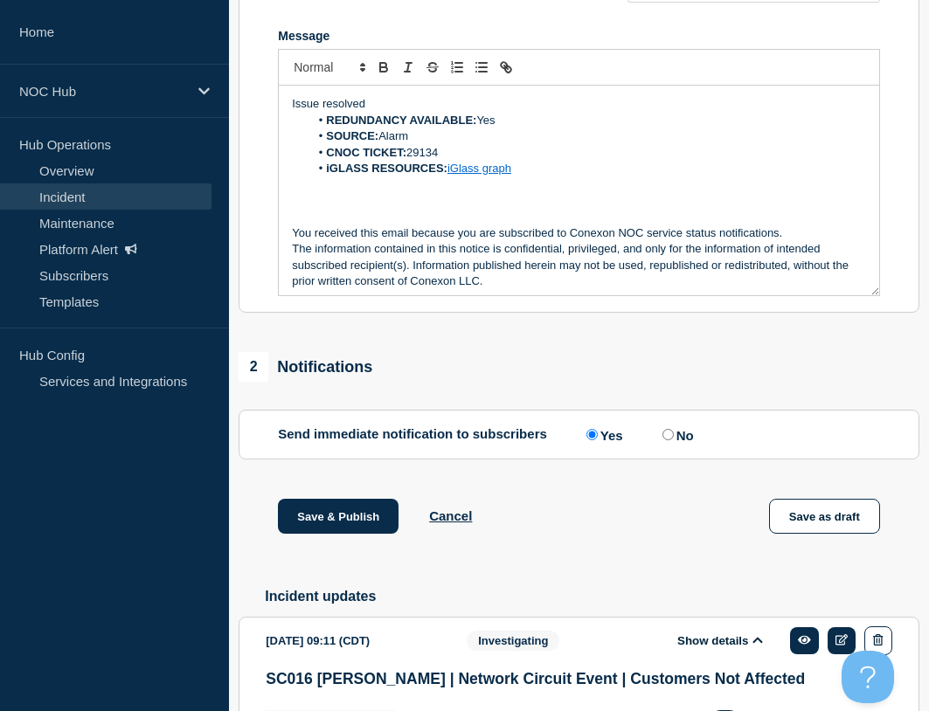
scroll to position [581, 0]
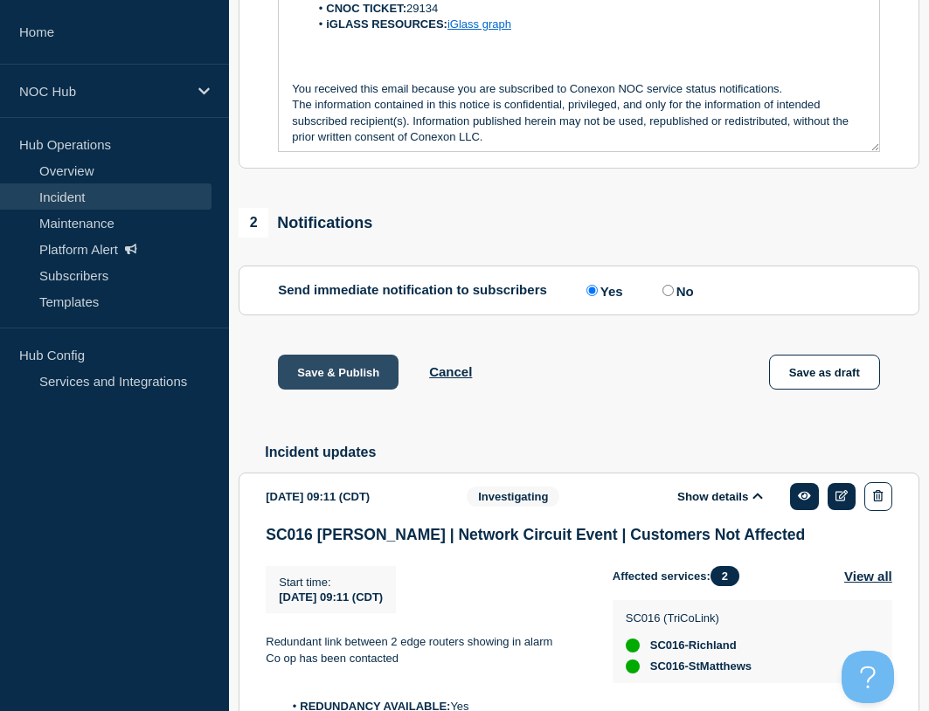
click at [348, 390] on button "Save & Publish" at bounding box center [338, 372] width 121 height 35
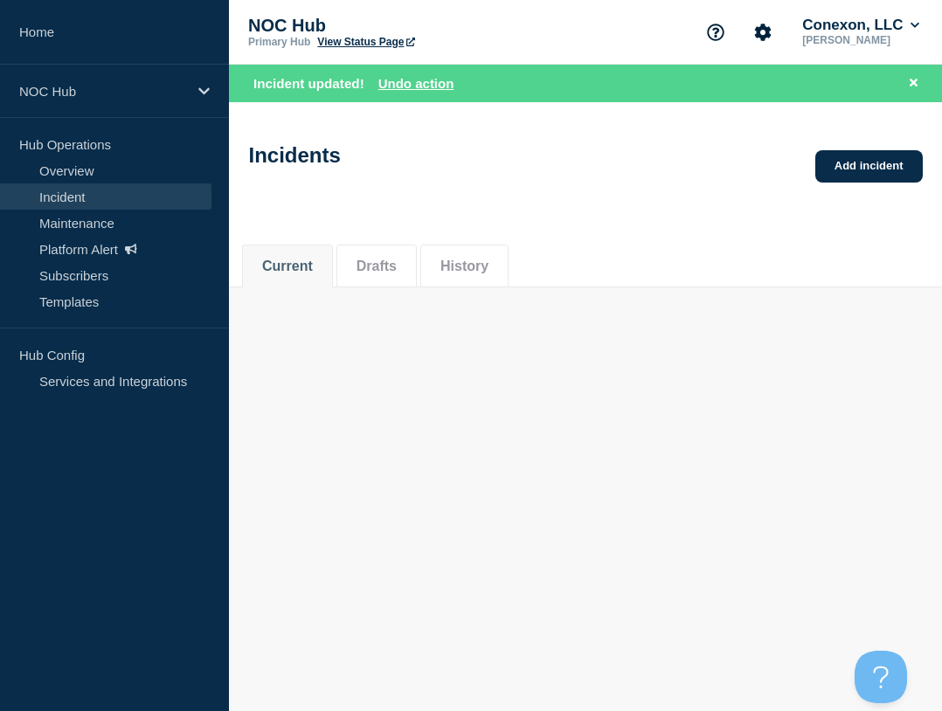
click at [89, 192] on link "Incident" at bounding box center [105, 196] width 211 height 26
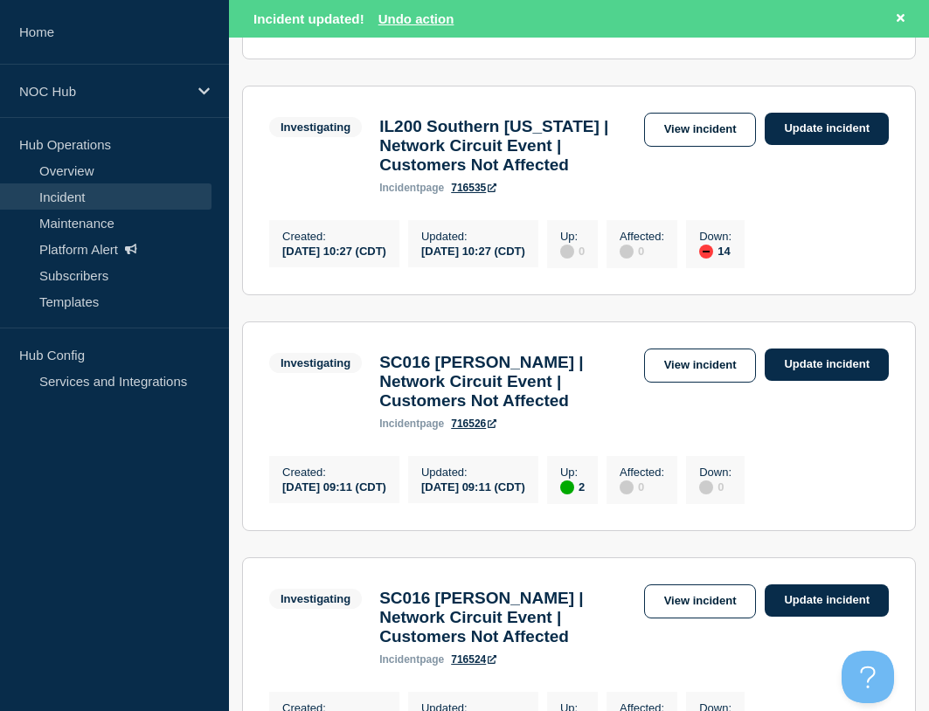
scroll to position [1310, 0]
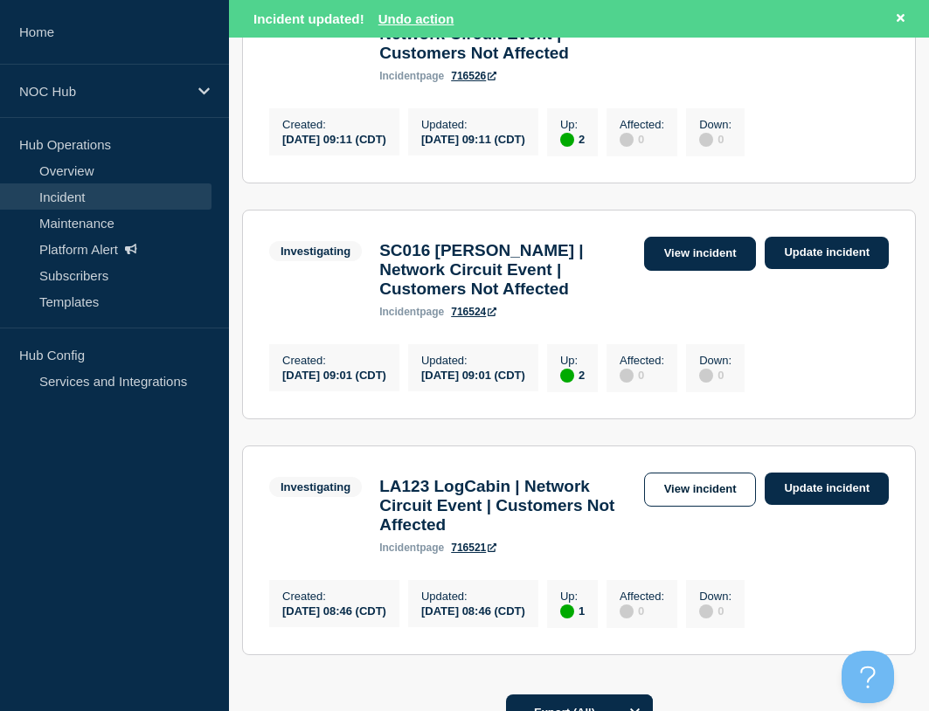
click at [706, 271] on link "View incident" at bounding box center [700, 254] width 113 height 34
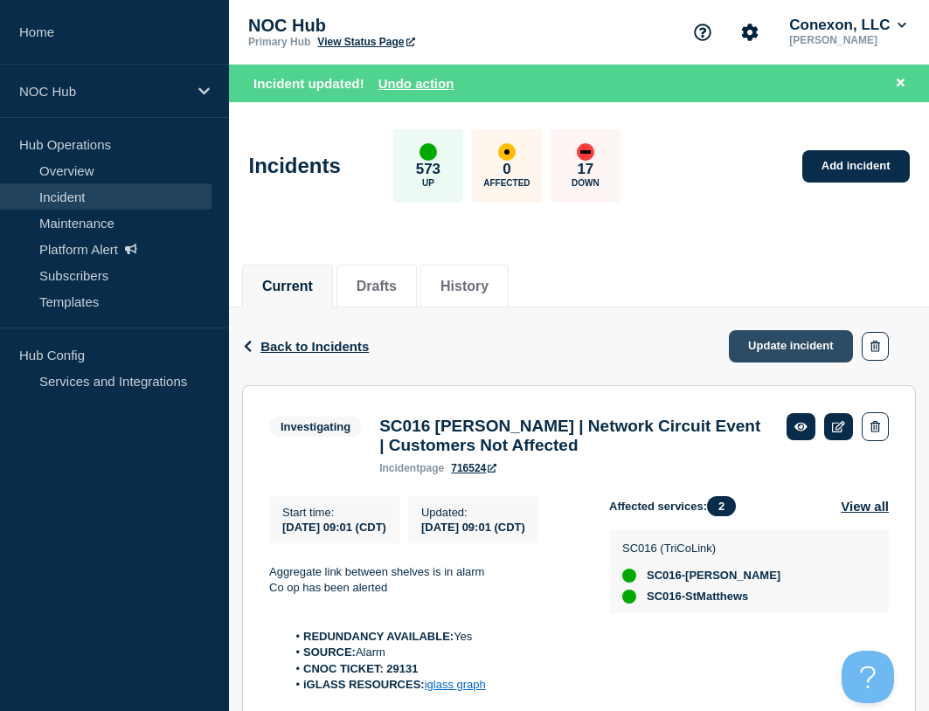
click at [791, 347] on link "Update incident" at bounding box center [791, 346] width 124 height 32
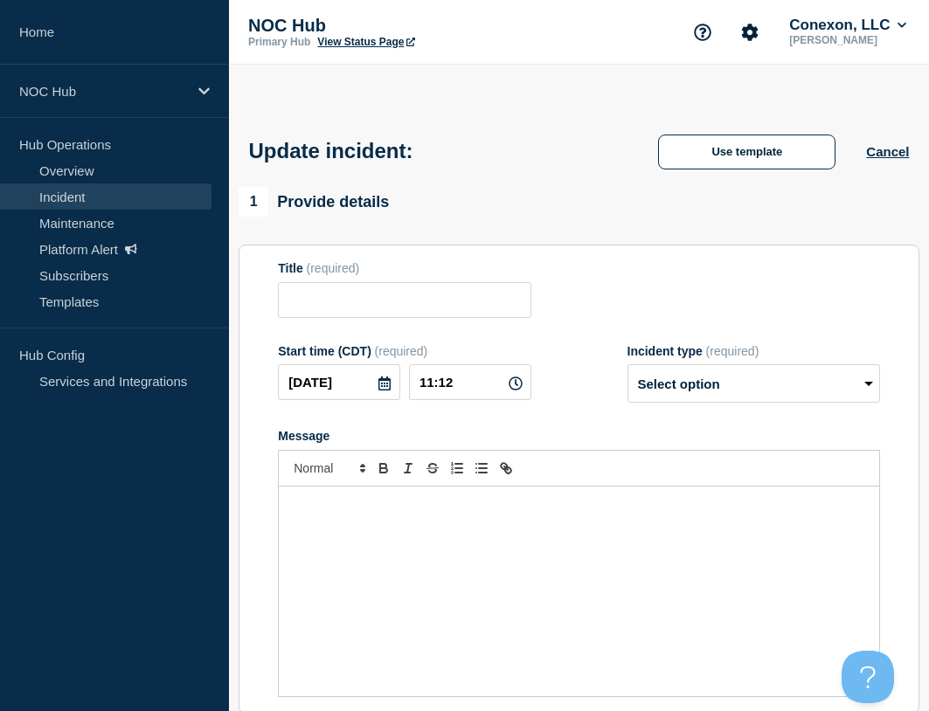
type input "SC016 [PERSON_NAME] | Network Circuit Event | Customers Not Affected"
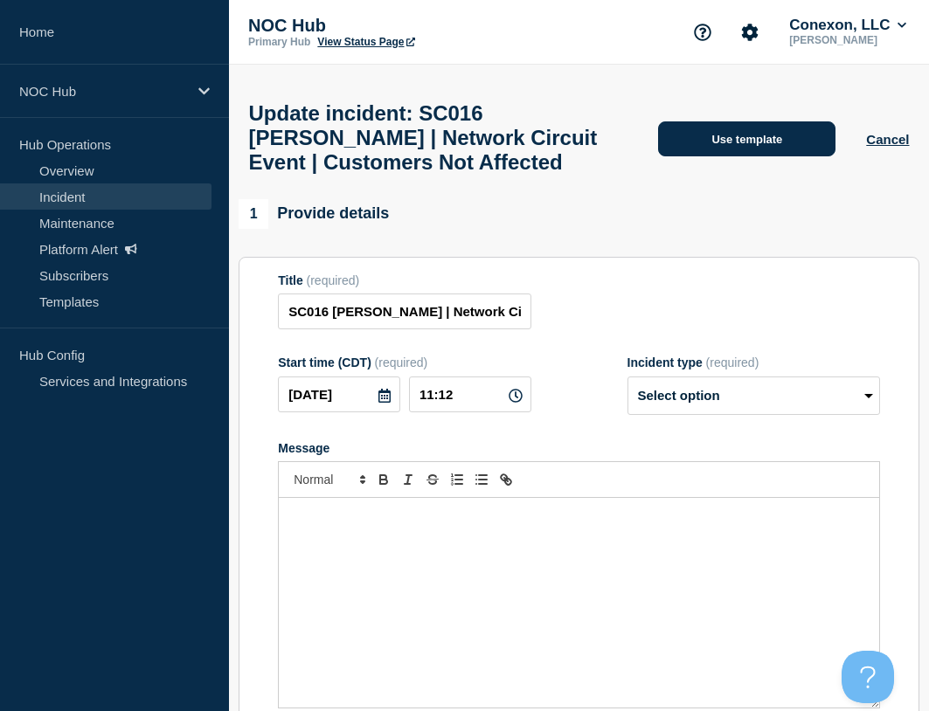
click at [738, 142] on button "Use template" at bounding box center [746, 138] width 177 height 35
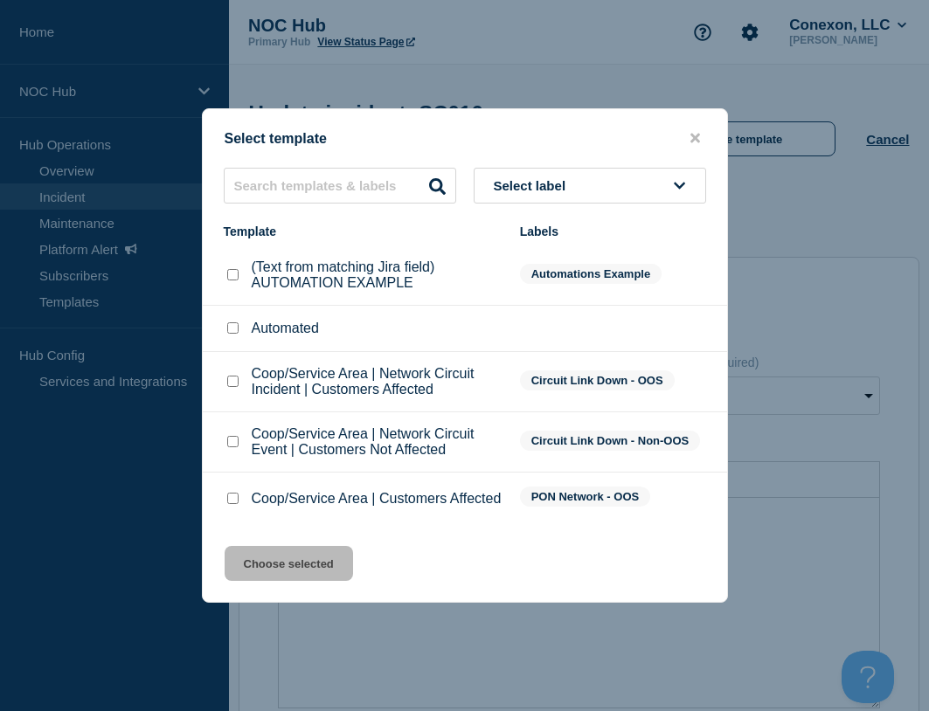
click at [231, 439] on input "Coop/Service Area | Network Circuit Event | Customers Not Affected checkbox" at bounding box center [232, 441] width 11 height 11
checkbox input "true"
click at [283, 578] on button "Choose selected" at bounding box center [289, 563] width 128 height 35
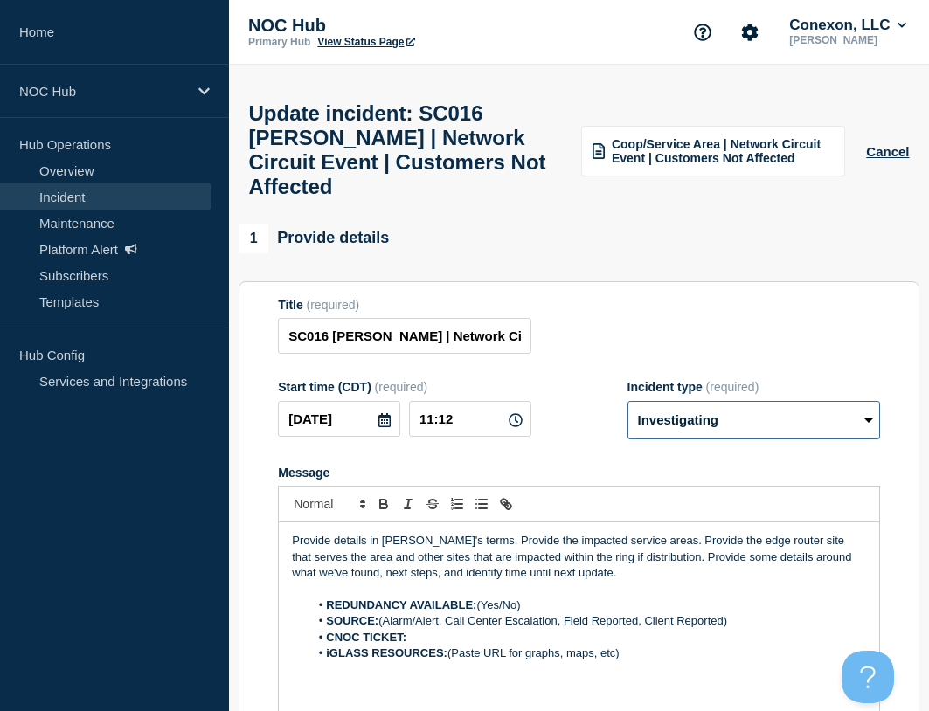
click at [692, 439] on select "Select option Investigating Identified Monitoring Resolved" at bounding box center [753, 420] width 252 height 38
select select "resolved"
click at [627, 418] on select "Select option Investigating Identified Monitoring Resolved" at bounding box center [753, 420] width 252 height 38
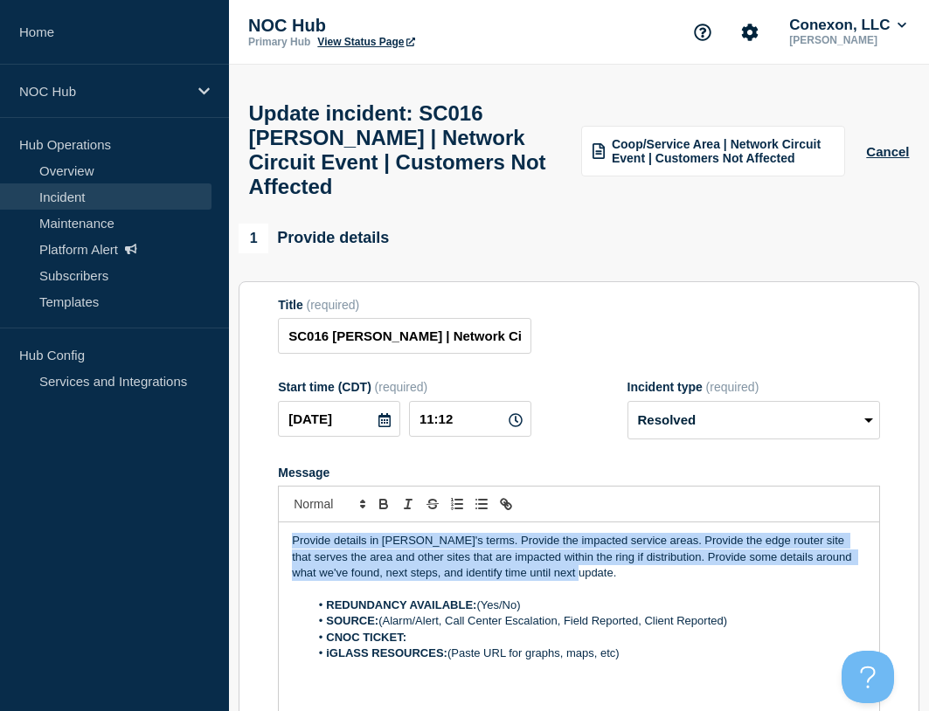
drag, startPoint x: 583, startPoint y: 589, endPoint x: 180, endPoint y: 505, distance: 411.3
click at [180, 505] on div "Home NOC Hub Hub Operations Overview Incident Maintenance Platform Alert Subscr…" at bounding box center [464, 591] width 929 height 1183
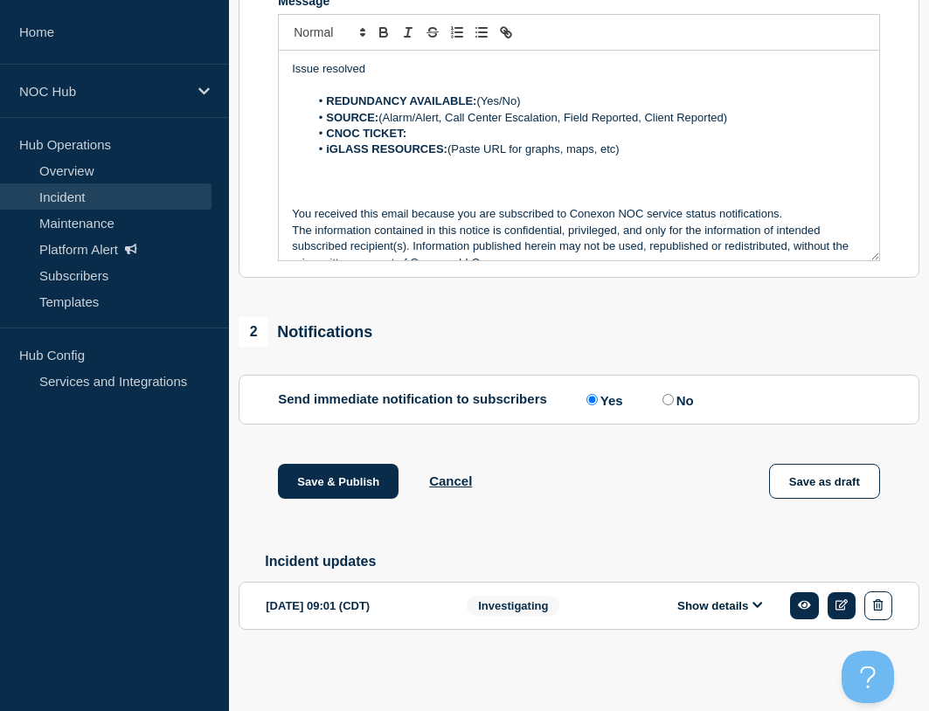
scroll to position [494, 0]
click at [738, 608] on button "Show details" at bounding box center [720, 605] width 96 height 15
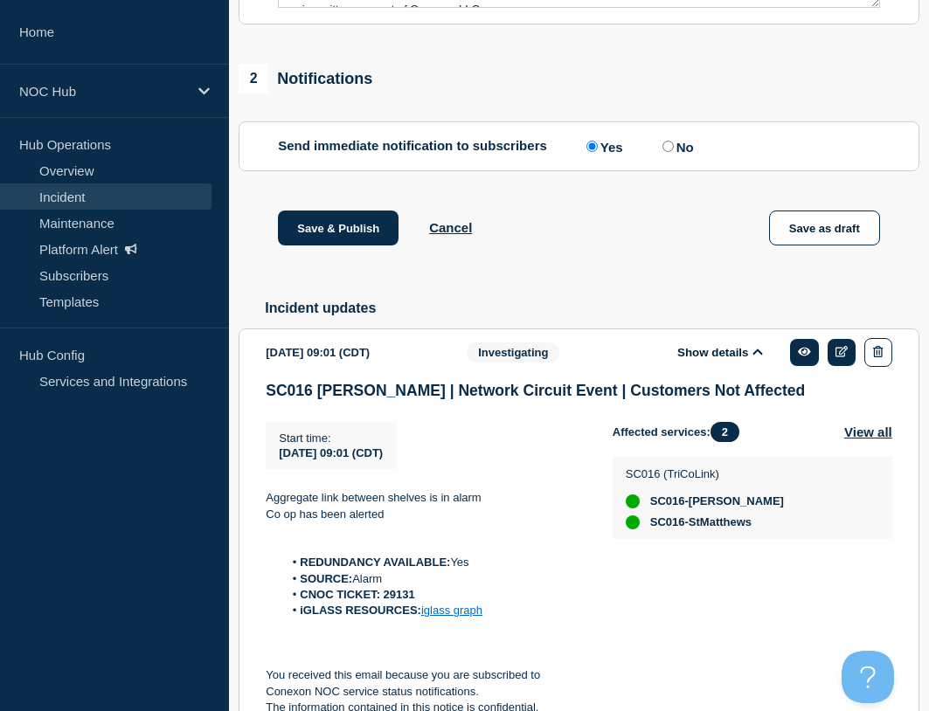
scroll to position [756, 0]
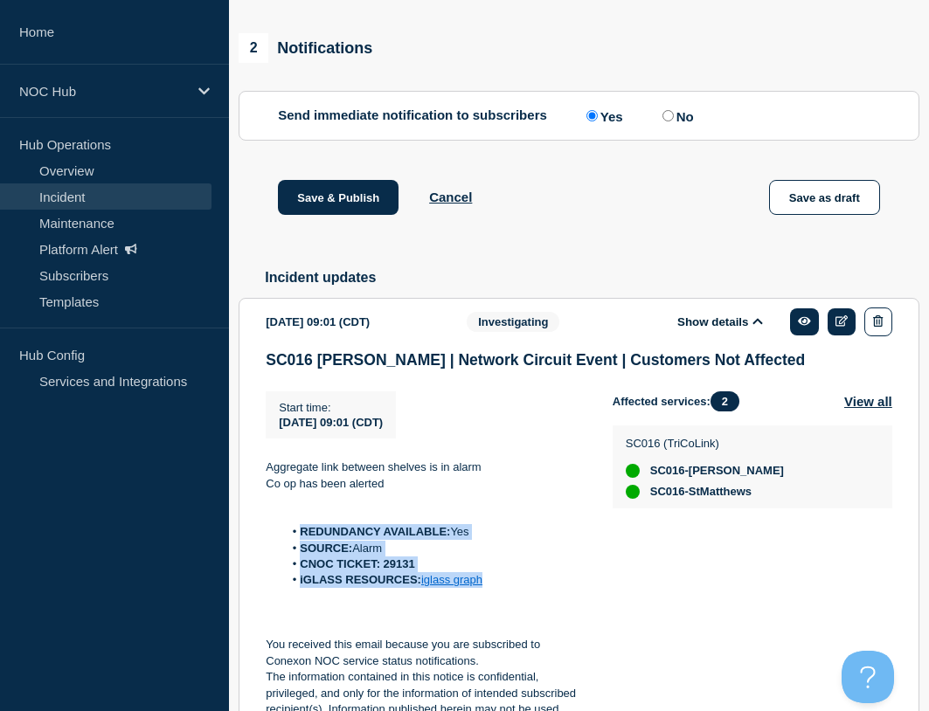
drag, startPoint x: 507, startPoint y: 611, endPoint x: 289, endPoint y: 556, distance: 224.2
click at [289, 556] on ol "REDUNDANCY AVAILABLE: Yes SOURCE: Alarm CNOC TICKET: 29131 iGLASS RESOURCES: ig…" at bounding box center [425, 556] width 319 height 65
copy ol "REDUNDANCY AVAILABLE: Yes SOURCE: Alarm CNOC TICKET: 29131 iGLASS RESOURCES: ig…"
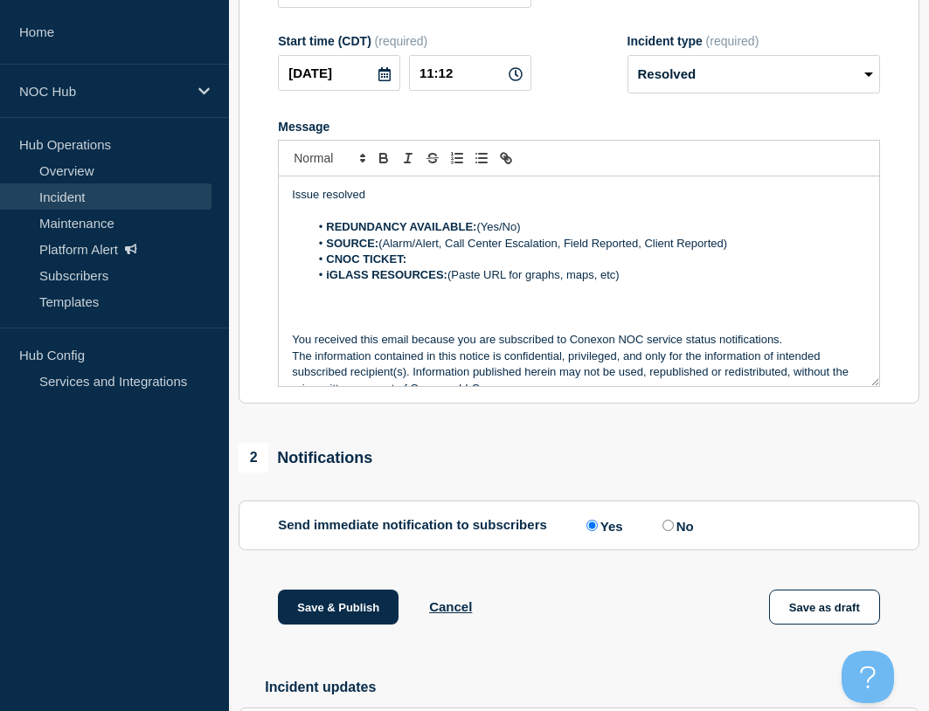
scroll to position [319, 0]
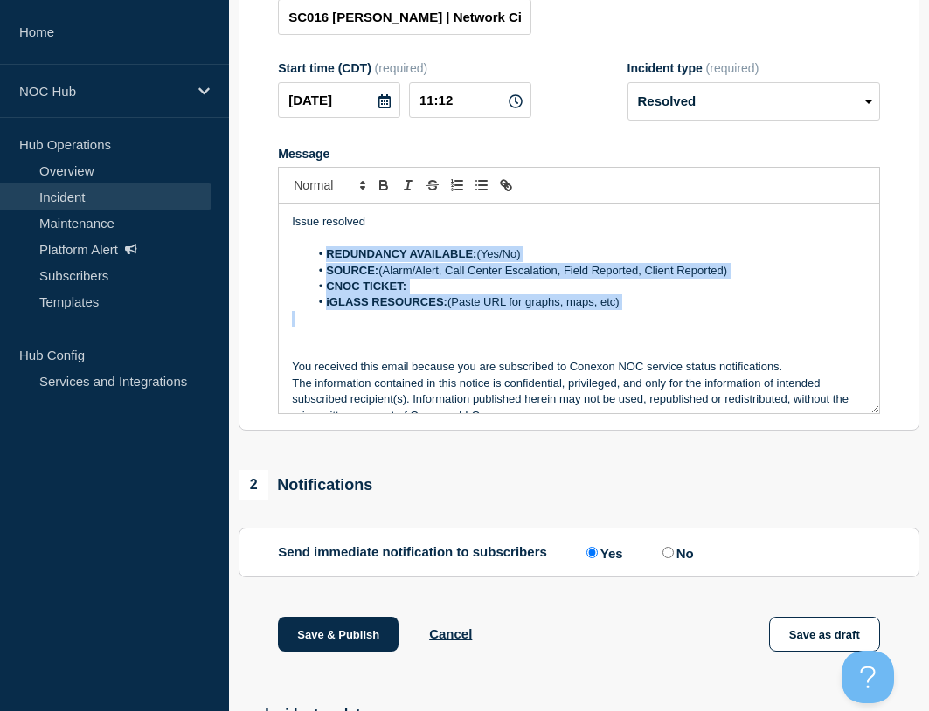
drag, startPoint x: 643, startPoint y: 330, endPoint x: 339, endPoint y: 279, distance: 308.3
click at [319, 272] on div "Issue resolved REDUNDANCY AVAILABLE: (Yes/No) SOURCE: (Alarm/Alert, Call Center…" at bounding box center [579, 309] width 600 height 210
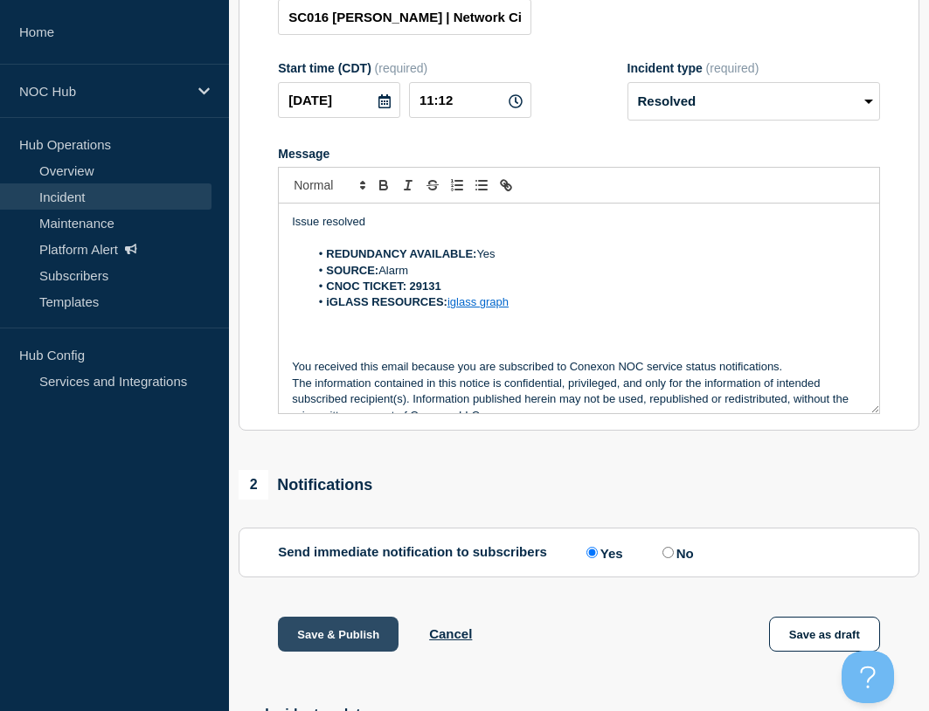
click at [374, 637] on button "Save & Publish" at bounding box center [338, 634] width 121 height 35
